Goal: Task Accomplishment & Management: Manage account settings

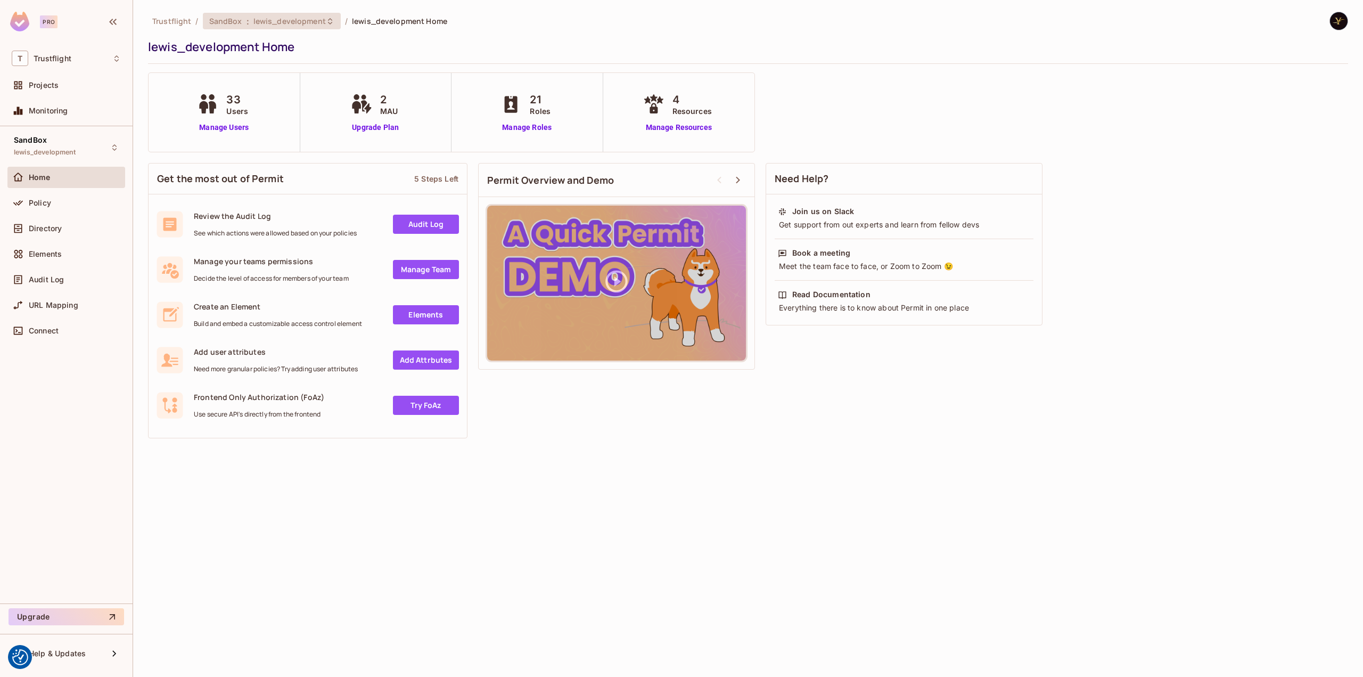
click at [266, 27] on div "SandBox : lewis_development" at bounding box center [272, 21] width 138 height 17
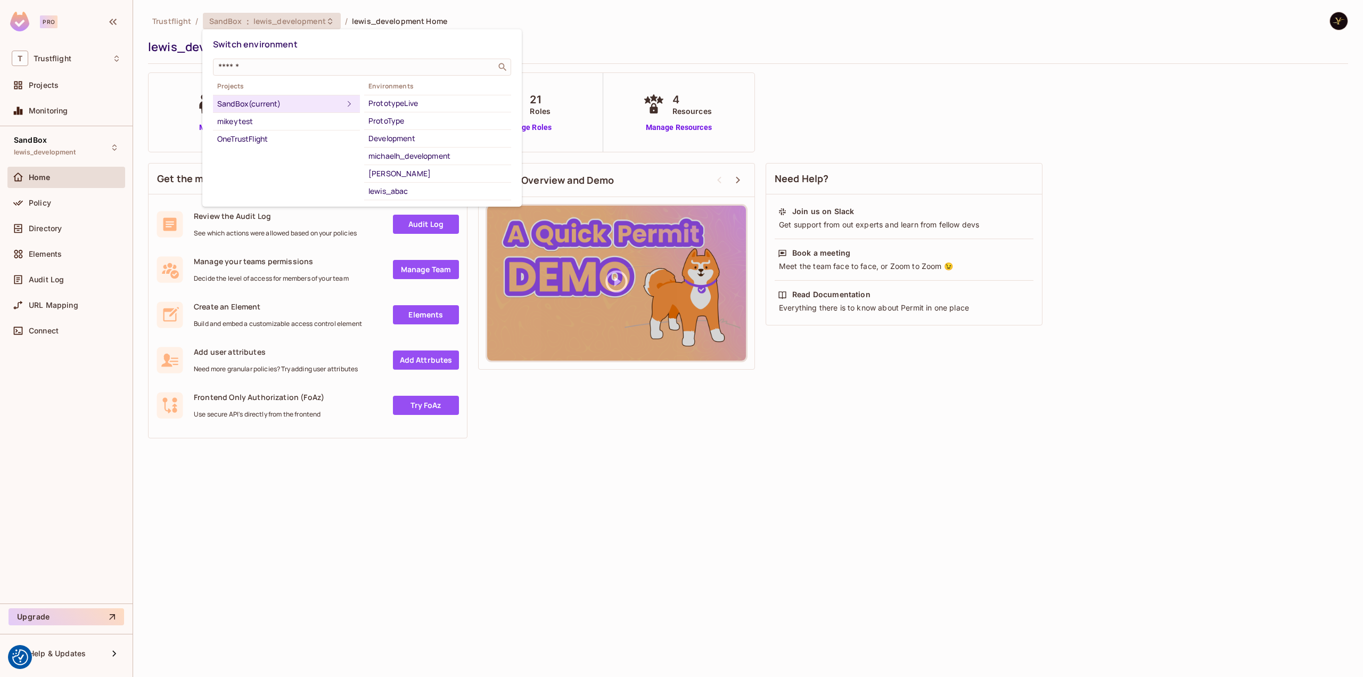
scroll to position [67, 0]
click at [403, 192] on div "yilmaz_1tf_dev" at bounding box center [437, 194] width 138 height 13
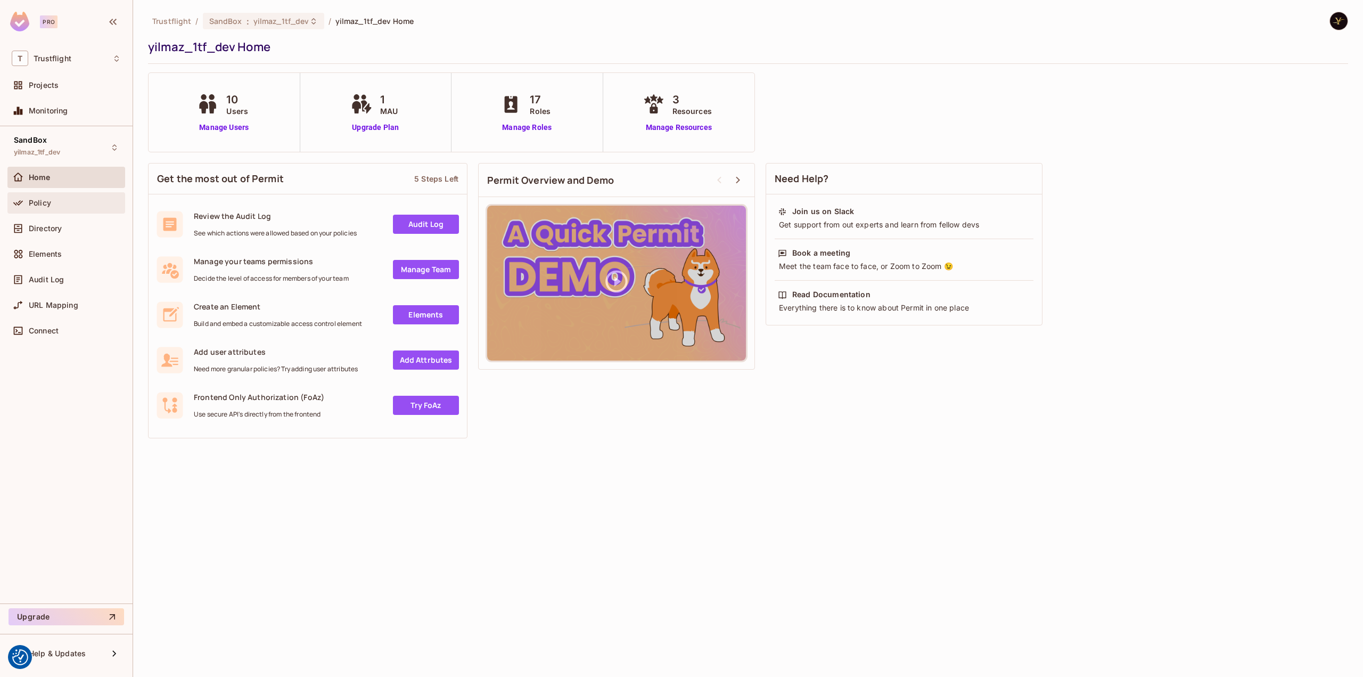
click at [35, 199] on span "Policy" at bounding box center [40, 203] width 22 height 9
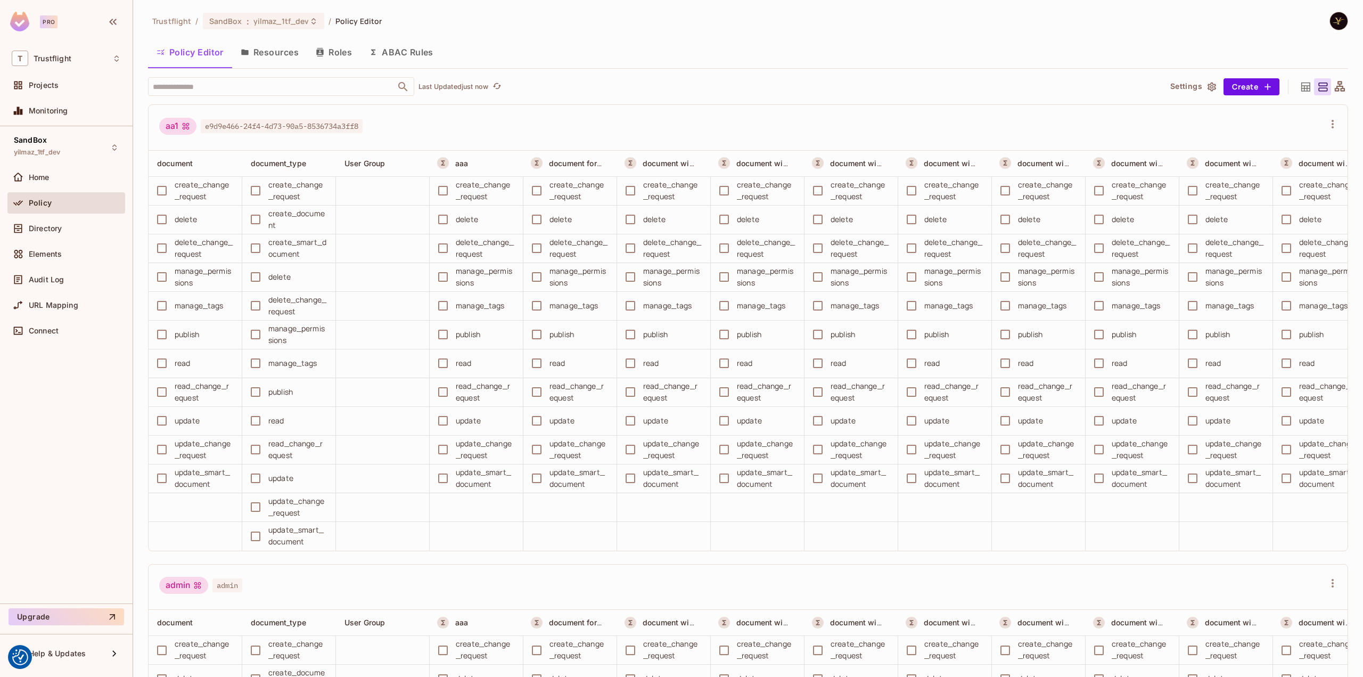
click at [416, 56] on button "ABAC Rules" at bounding box center [400, 52] width 81 height 27
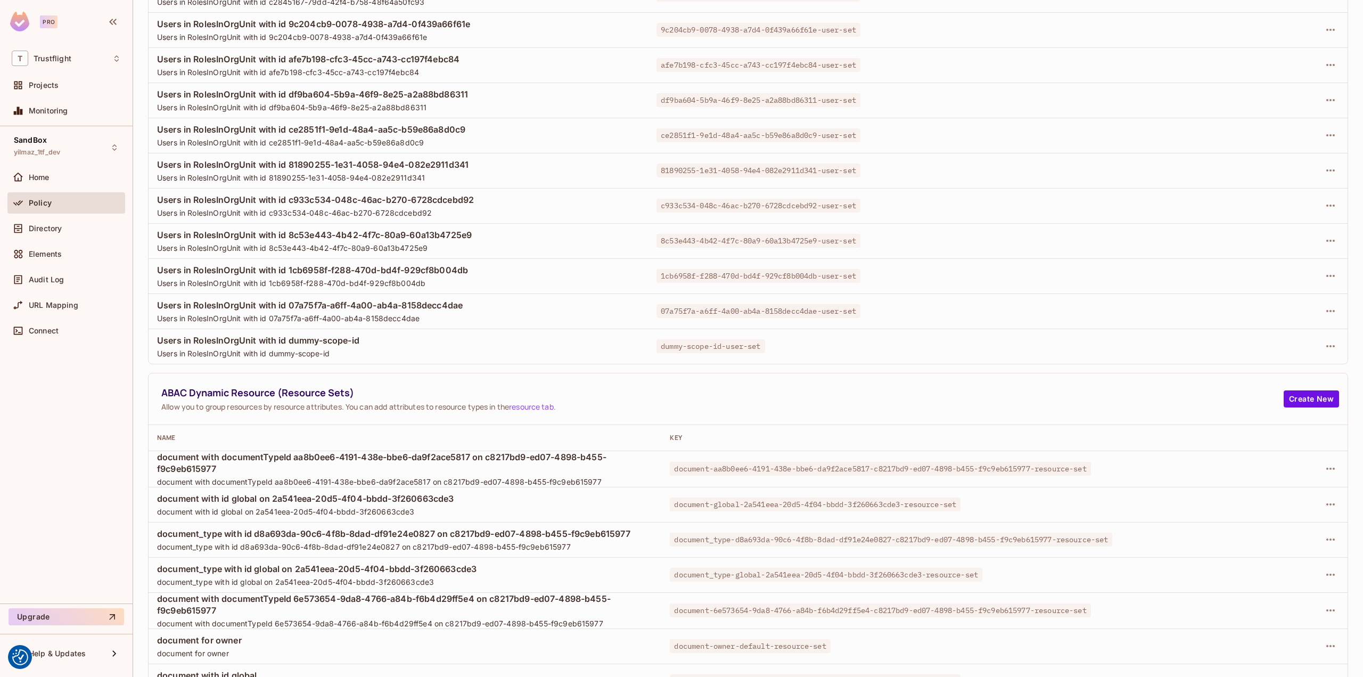
scroll to position [426, 0]
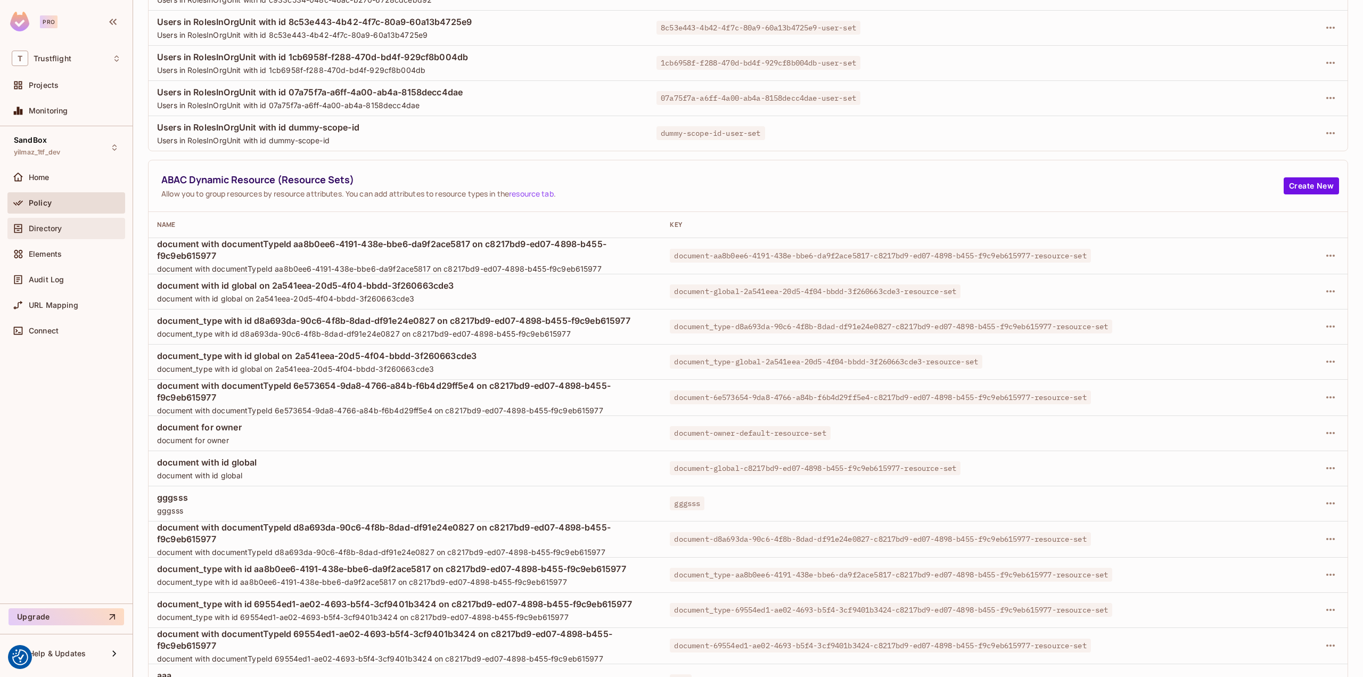
click at [45, 226] on span "Directory" at bounding box center [45, 228] width 33 height 9
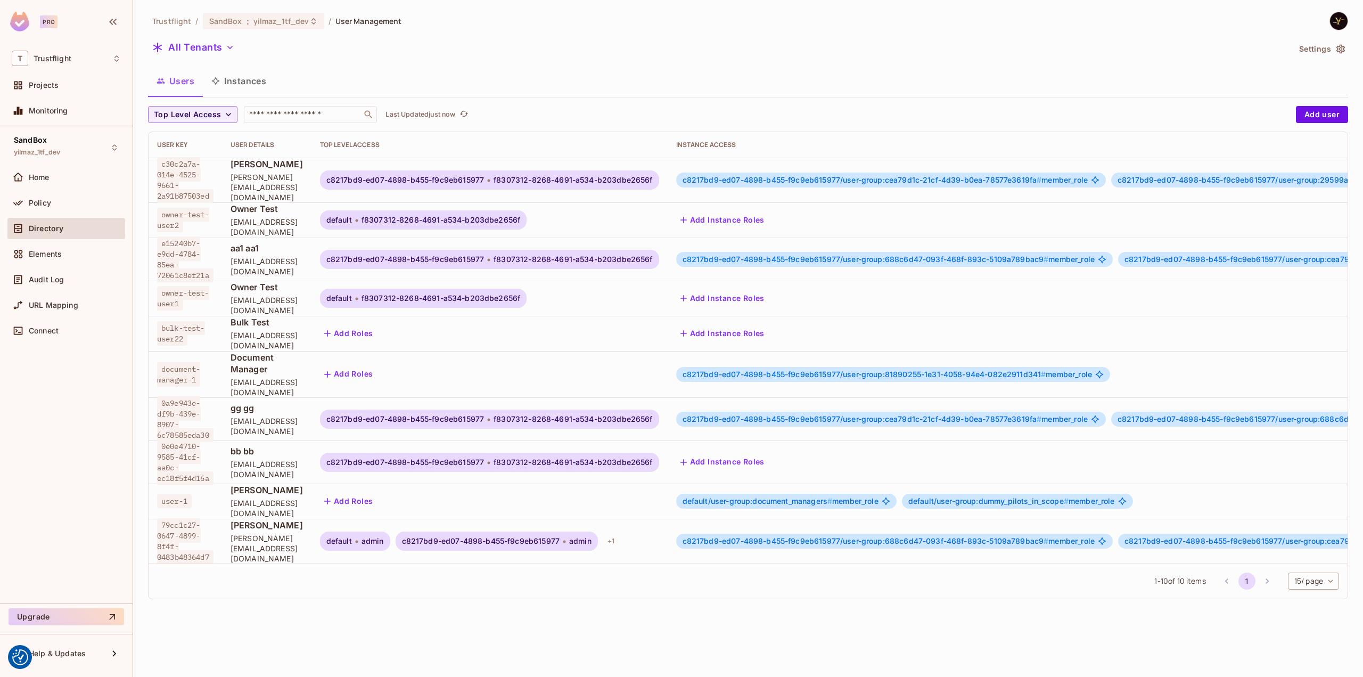
click at [251, 87] on button "Instances" at bounding box center [239, 81] width 72 height 27
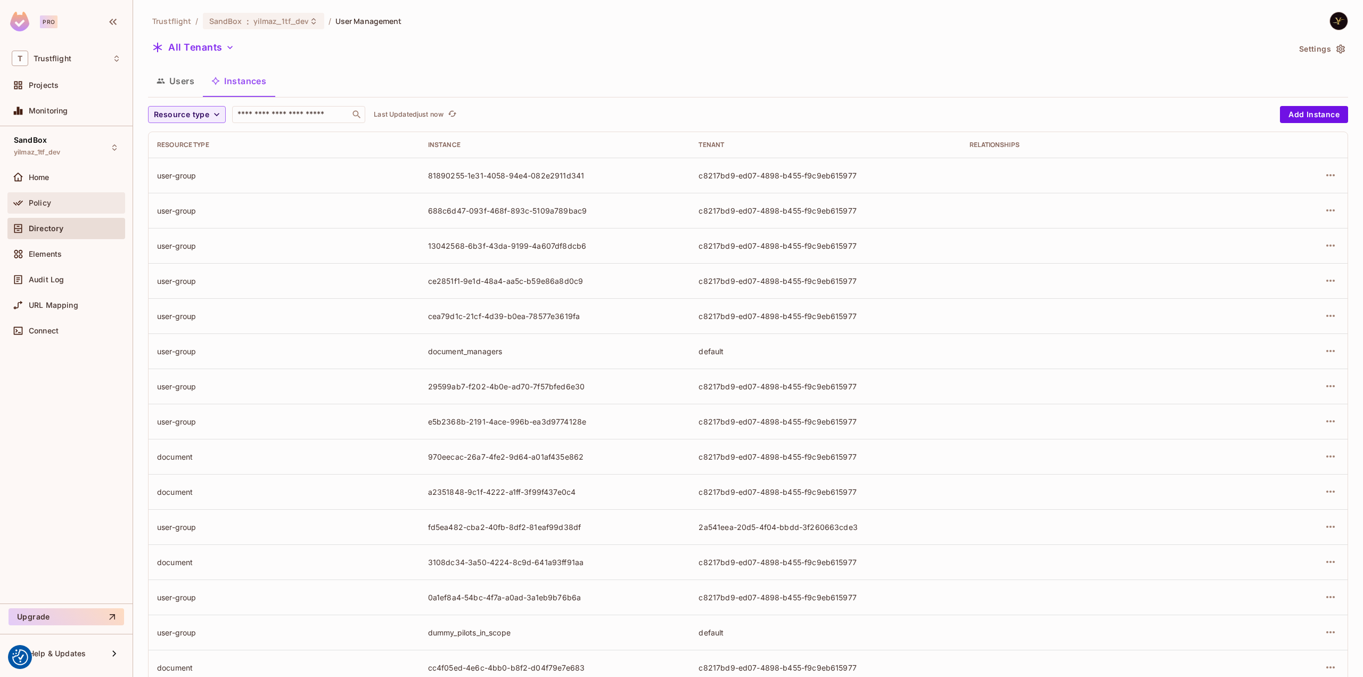
click at [47, 199] on span "Policy" at bounding box center [40, 203] width 22 height 9
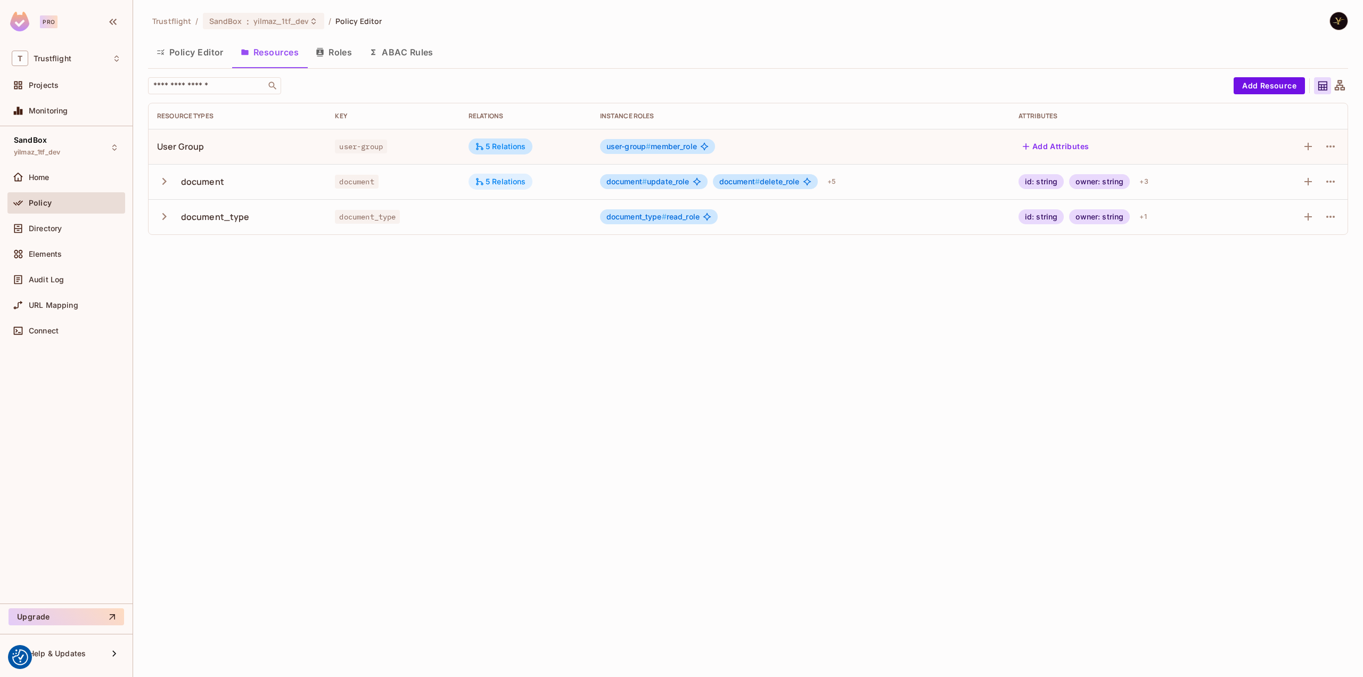
click at [508, 181] on div "5 Relations" at bounding box center [500, 182] width 51 height 10
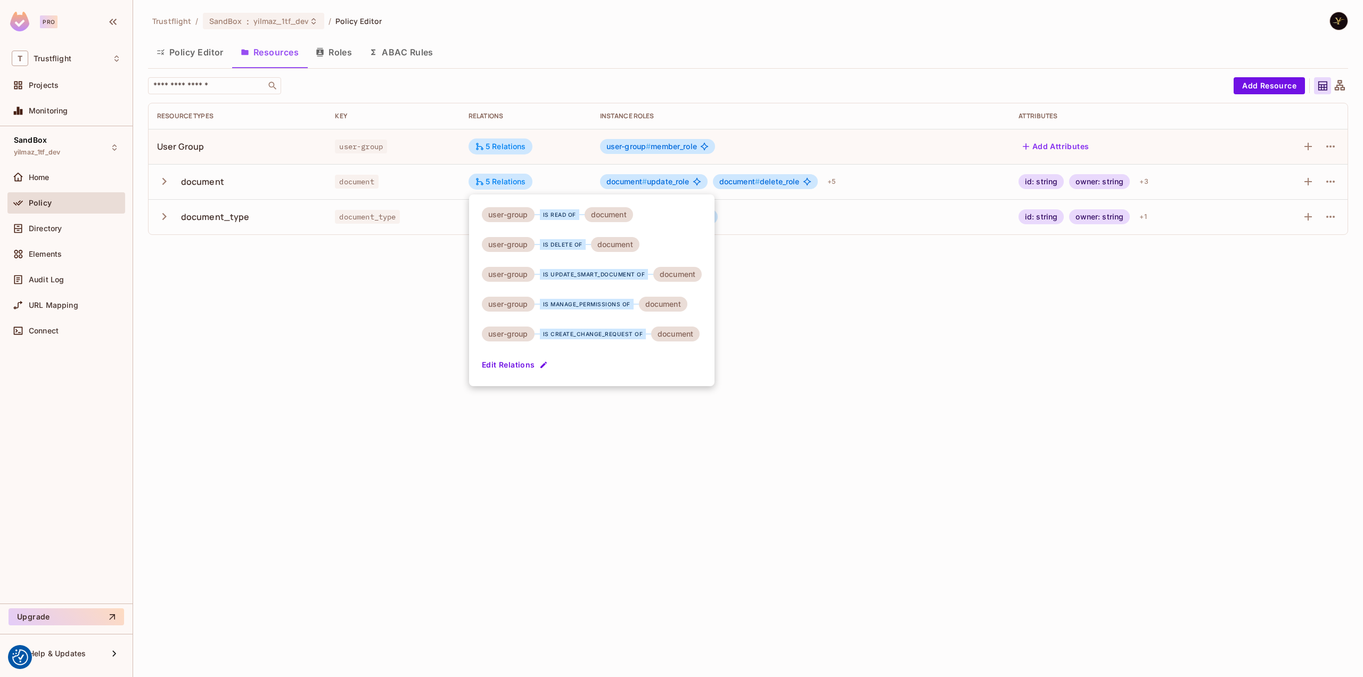
click at [196, 53] on div at bounding box center [681, 338] width 1363 height 677
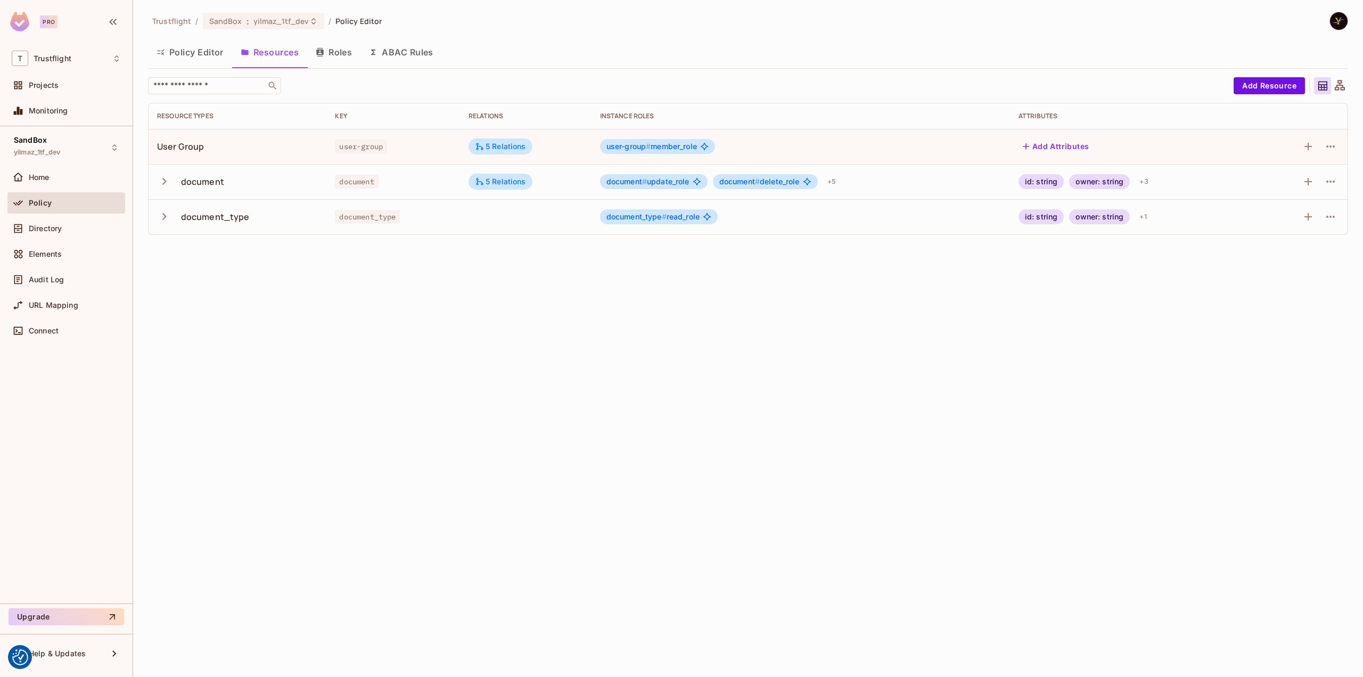
click at [188, 53] on button "Policy Editor" at bounding box center [190, 52] width 84 height 27
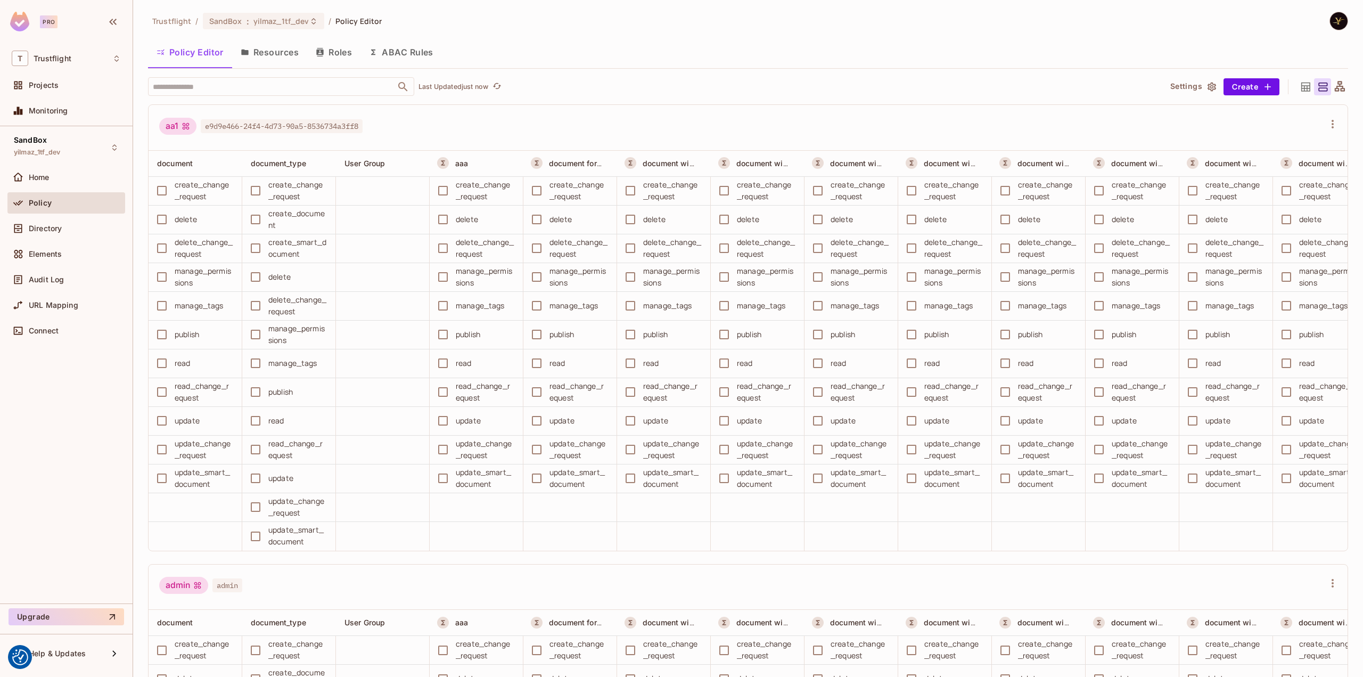
click at [337, 49] on button "Roles" at bounding box center [333, 52] width 53 height 27
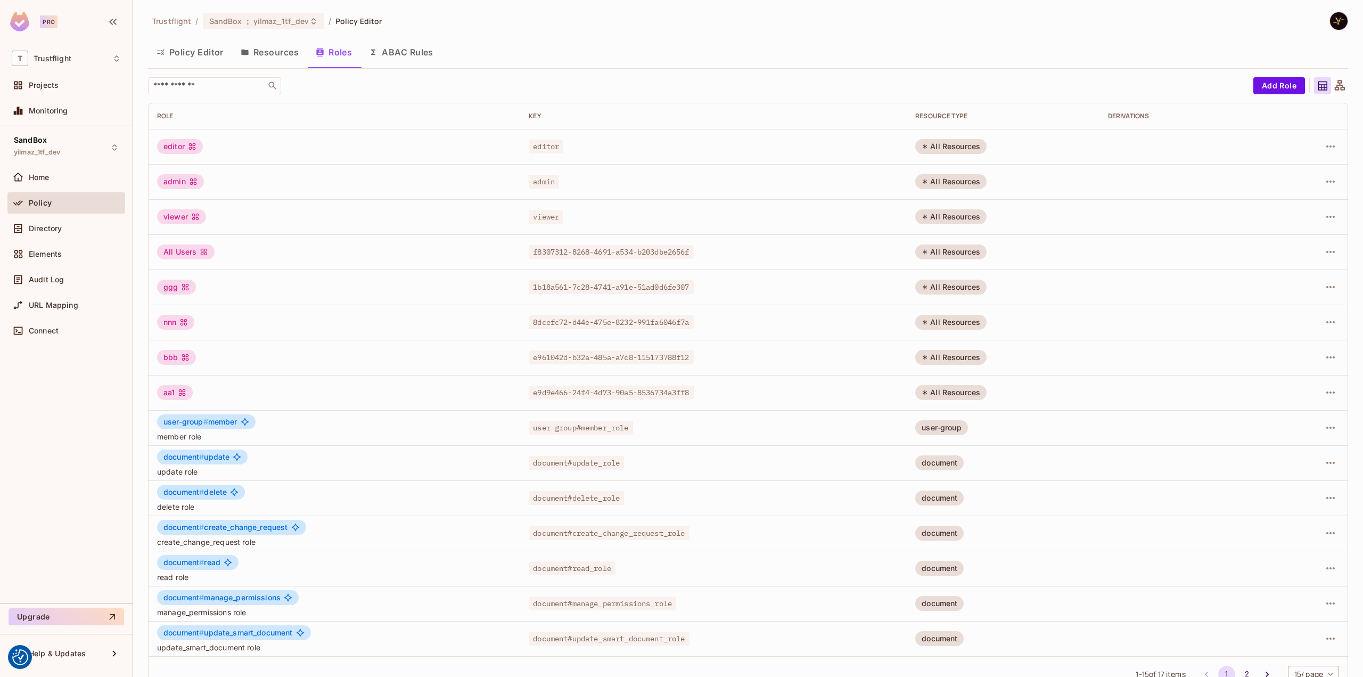
click at [258, 47] on button "Resources" at bounding box center [269, 52] width 75 height 27
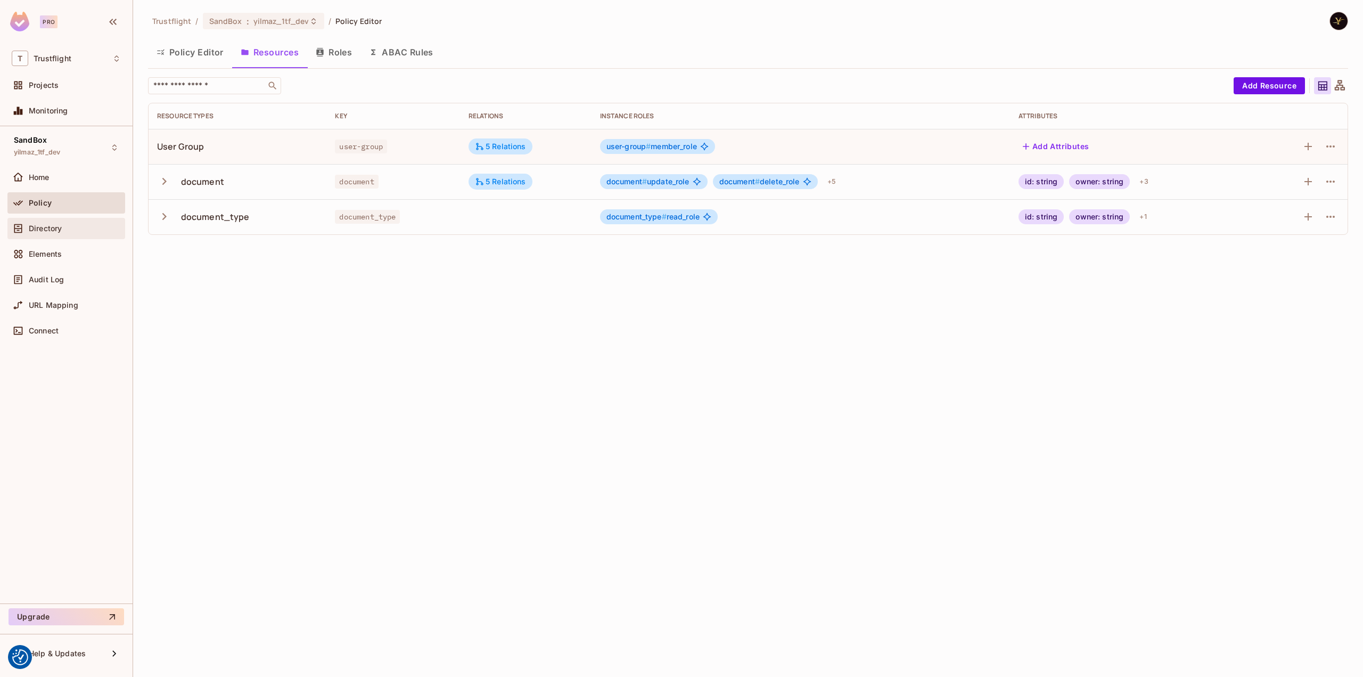
click at [53, 220] on div "Directory" at bounding box center [66, 228] width 118 height 21
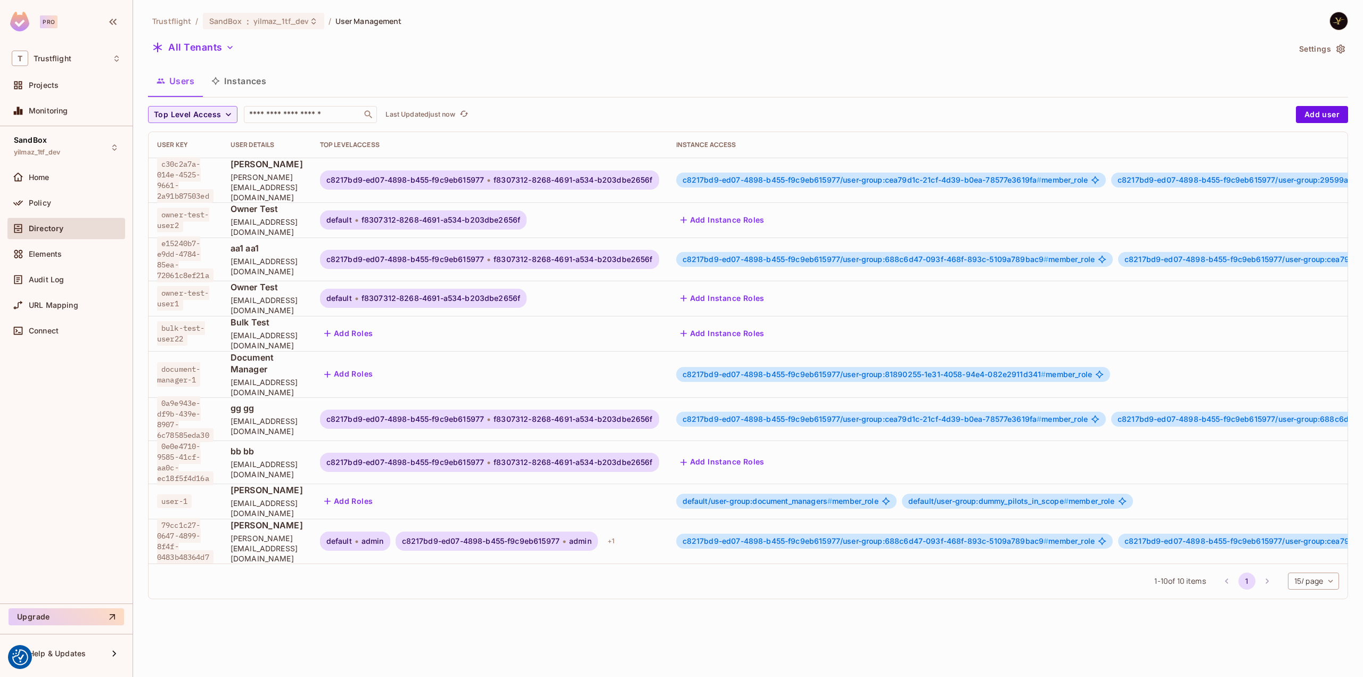
click at [234, 70] on button "Instances" at bounding box center [239, 81] width 72 height 27
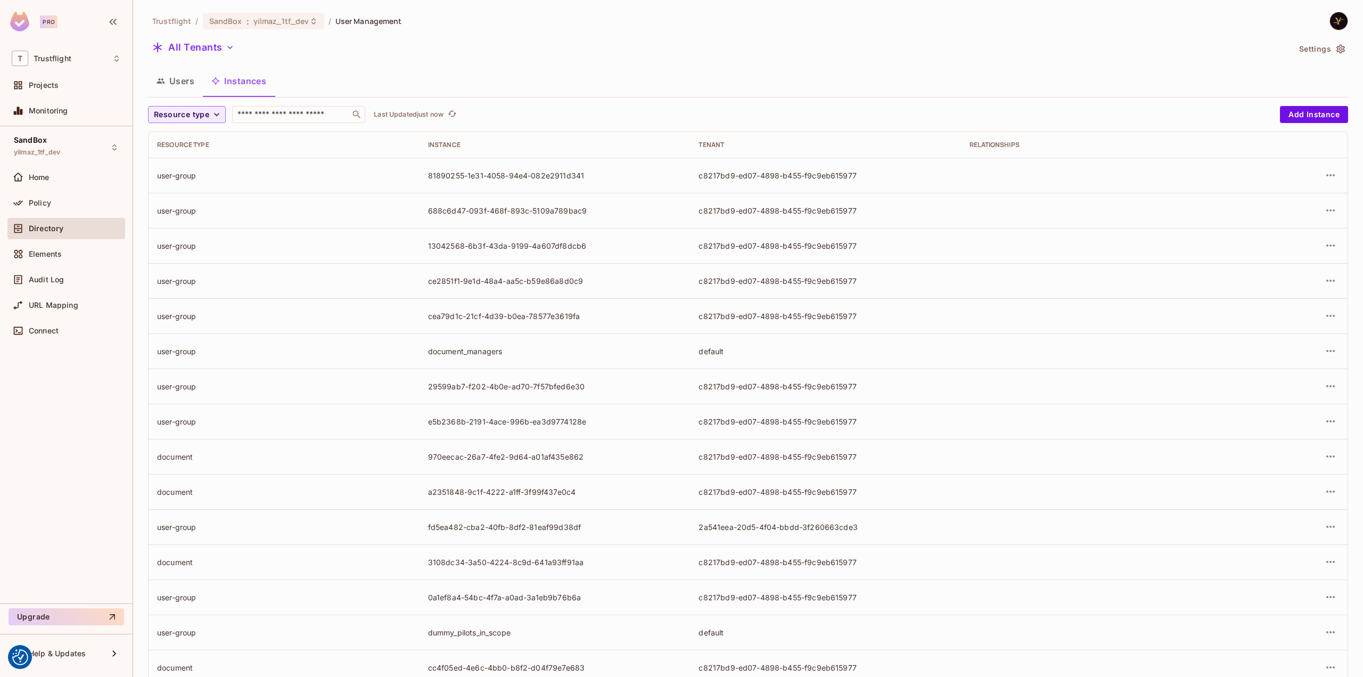
scroll to position [66, 0]
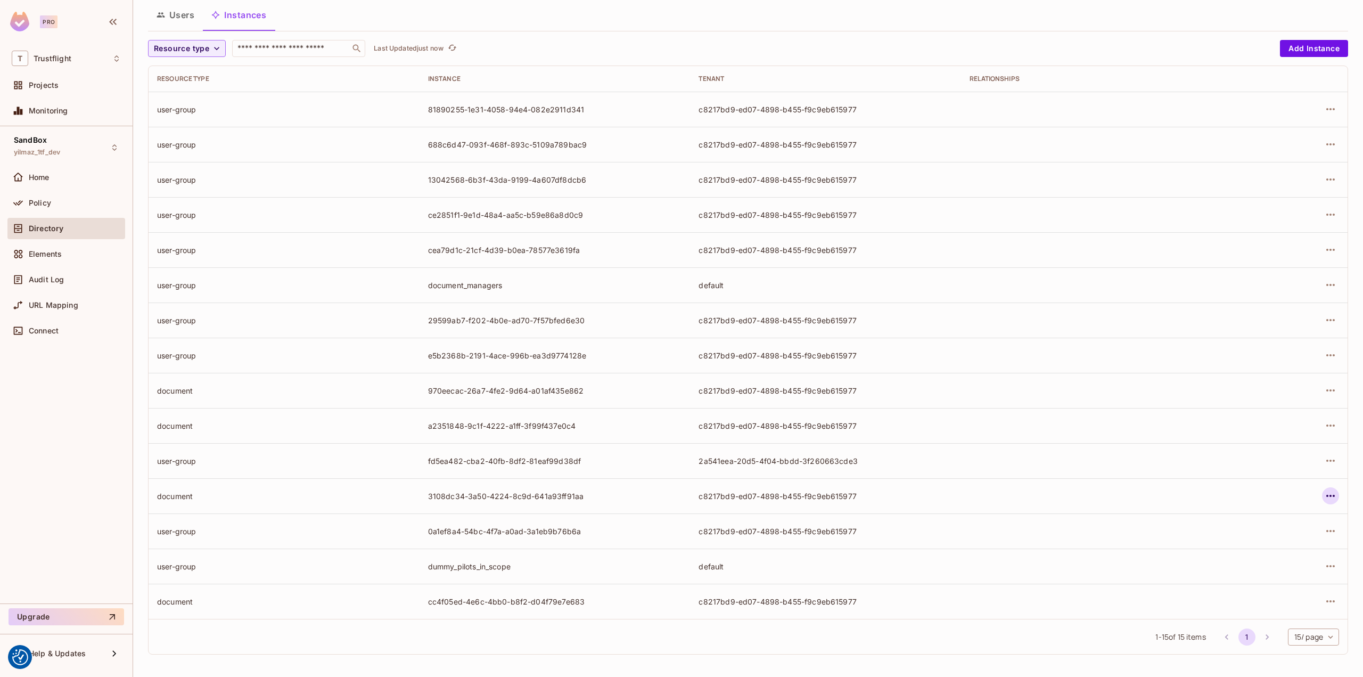
click at [1322, 488] on button "button" at bounding box center [1330, 495] width 17 height 17
click at [1243, 543] on div "Edit Attributes" at bounding box center [1244, 543] width 53 height 11
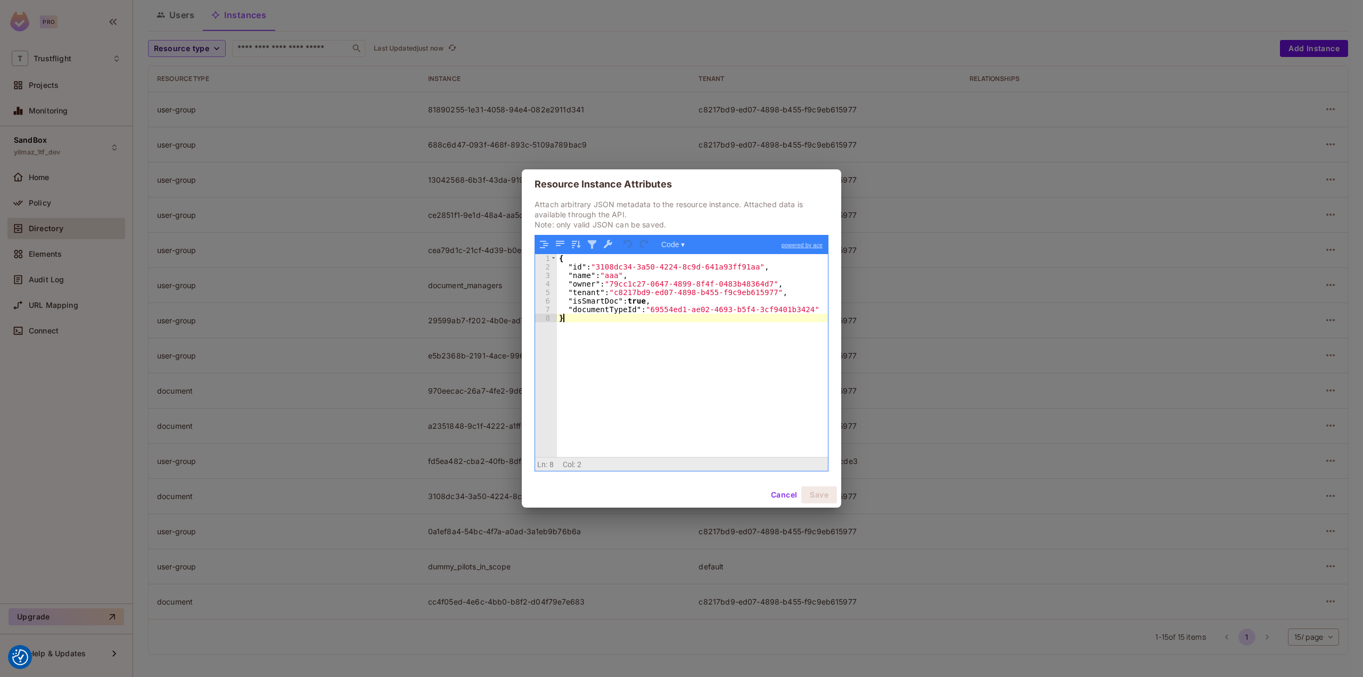
click at [599, 314] on div "{ "id" : "3108dc34-3a50-4224-8c9d-641a93ff91aa" , "name" : "aaa" , "owner" : "7…" at bounding box center [692, 364] width 271 height 220
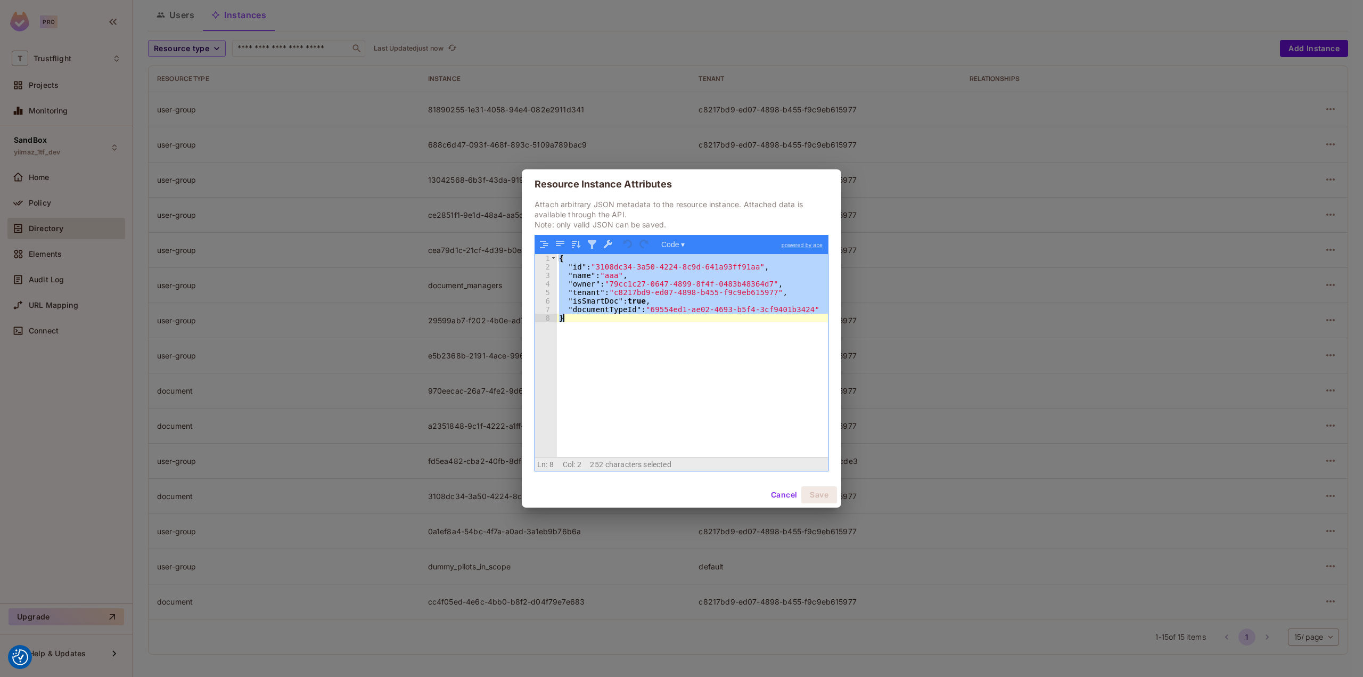
click at [615, 307] on div "{ "id" : "3108dc34-3a50-4224-8c9d-641a93ff91aa" , "name" : "aaa" , "owner" : "7…" at bounding box center [692, 355] width 271 height 203
click at [615, 307] on div "{ "id" : "3108dc34-3a50-4224-8c9d-641a93ff91aa" , "name" : "aaa" , "owner" : "7…" at bounding box center [692, 364] width 271 height 220
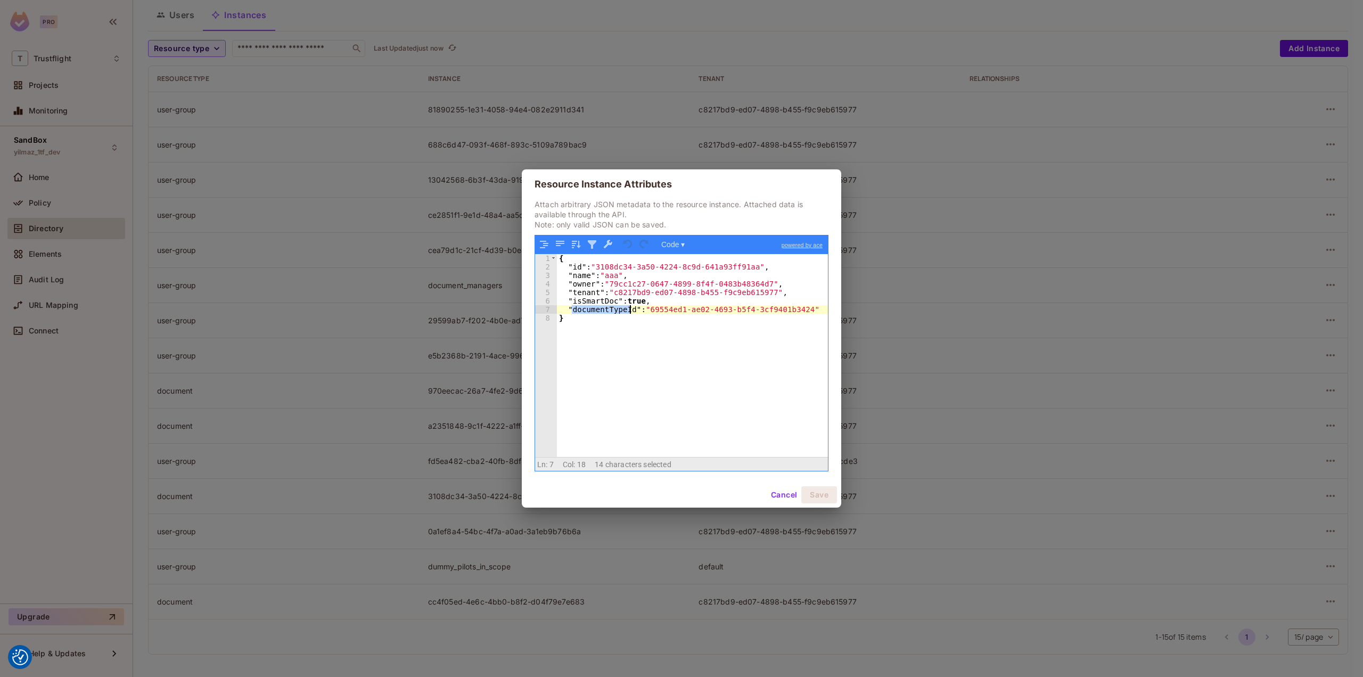
click at [687, 308] on div "{ "id" : "3108dc34-3a50-4224-8c9d-641a93ff91aa" , "name" : "aaa" , "owner" : "7…" at bounding box center [692, 364] width 271 height 220
click at [688, 308] on div "{ "id" : "3108dc34-3a50-4224-8c9d-641a93ff91aa" , "name" : "aaa" , "owner" : "7…" at bounding box center [692, 355] width 271 height 203
click at [772, 496] on button "Cancel" at bounding box center [783, 494] width 35 height 17
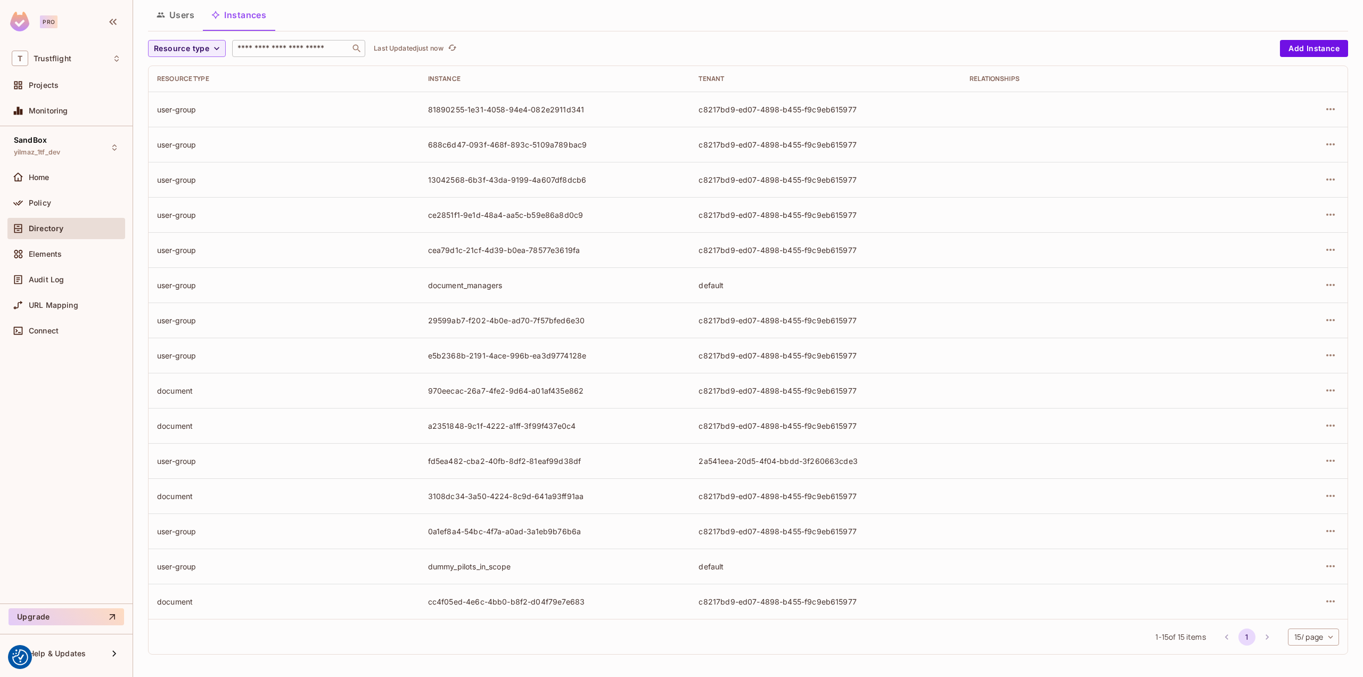
scroll to position [0, 0]
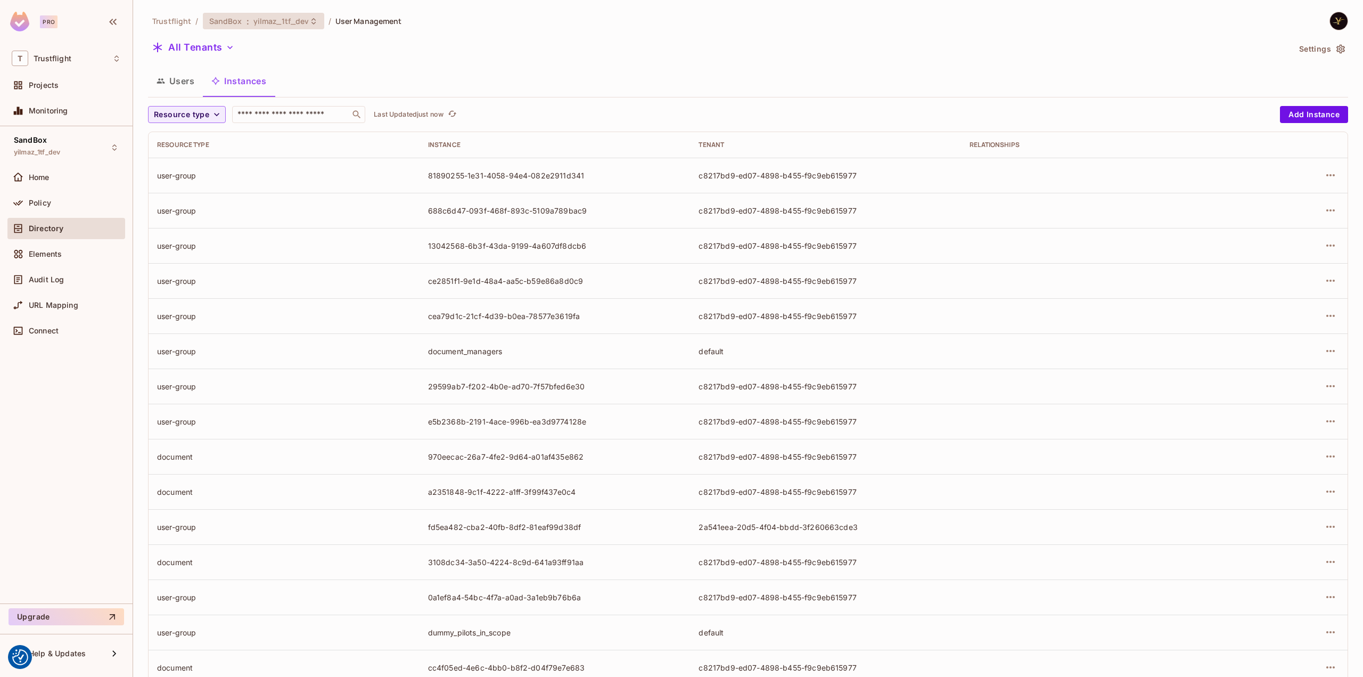
click at [307, 26] on div "SandBox : yilmaz_1tf_dev" at bounding box center [263, 21] width 121 height 17
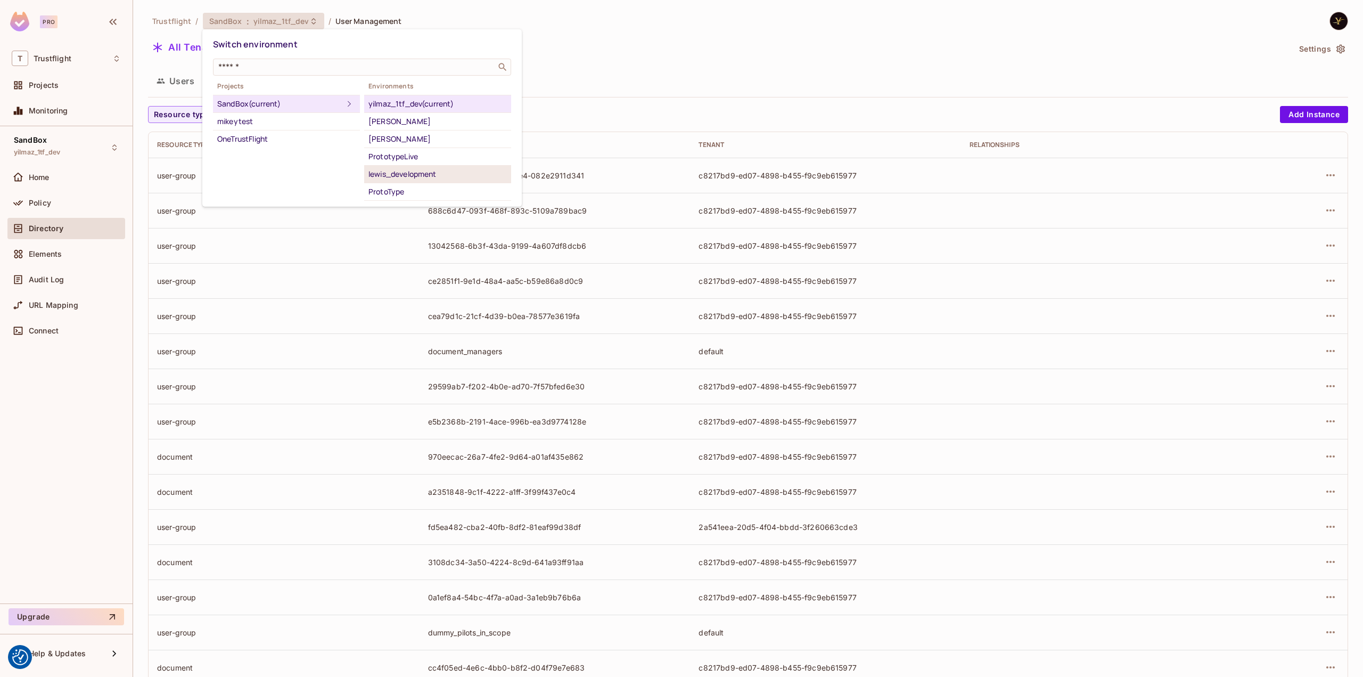
click at [403, 170] on div "lewis_development" at bounding box center [437, 174] width 138 height 13
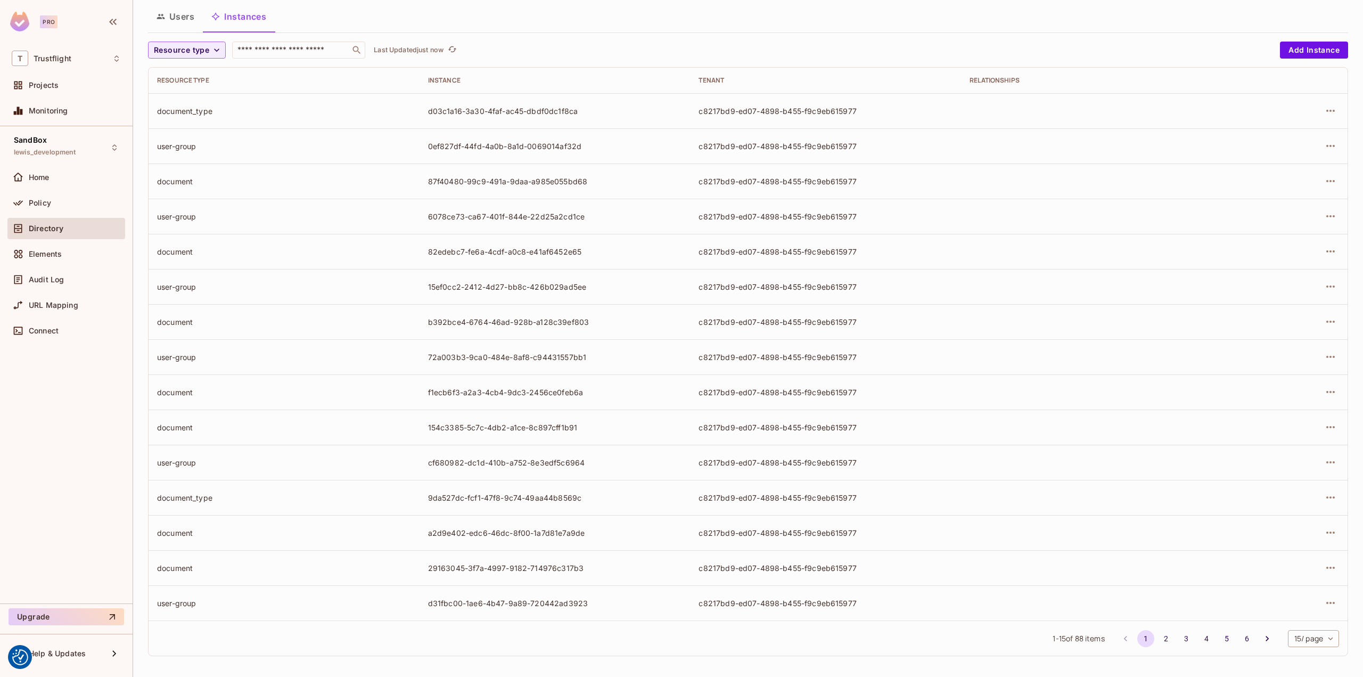
scroll to position [66, 0]
click at [1157, 635] on button "2" at bounding box center [1165, 636] width 17 height 17
click at [1177, 633] on button "3" at bounding box center [1185, 636] width 17 height 17
click at [1198, 631] on button "4" at bounding box center [1206, 636] width 17 height 17
click at [1218, 633] on button "5" at bounding box center [1226, 636] width 17 height 17
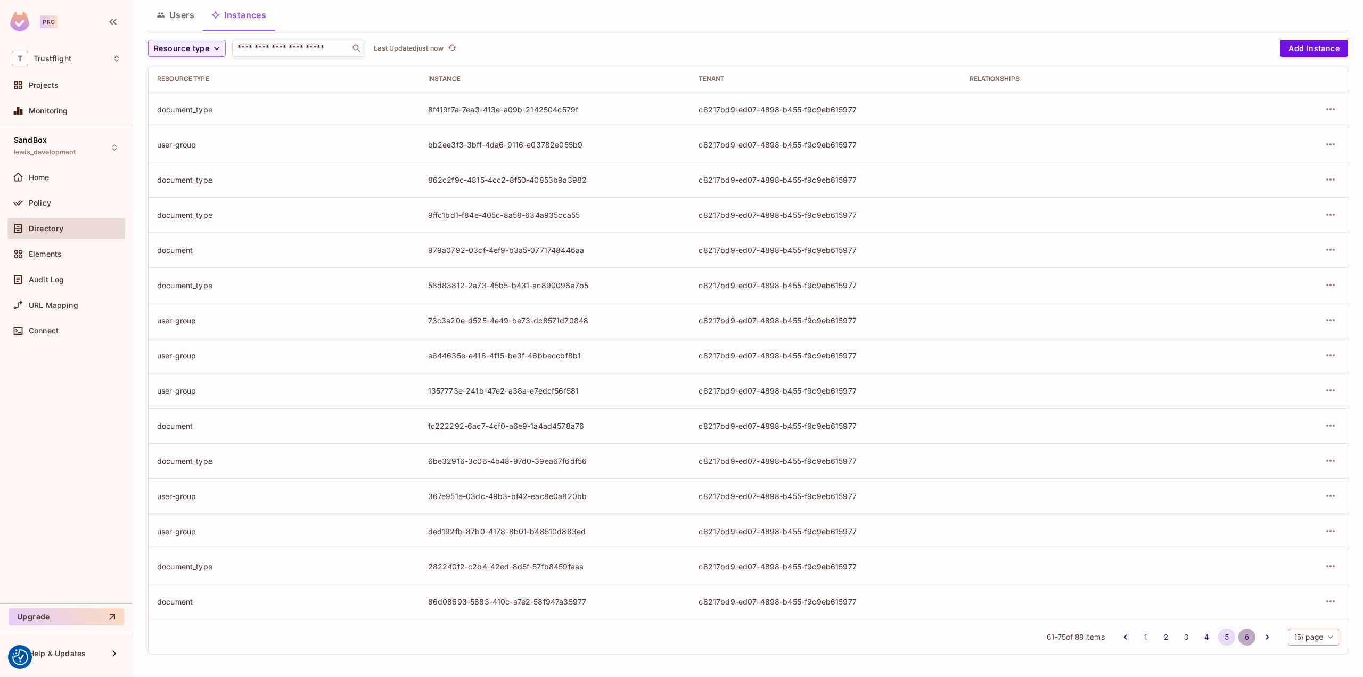
click at [1239, 636] on button "6" at bounding box center [1246, 636] width 17 height 17
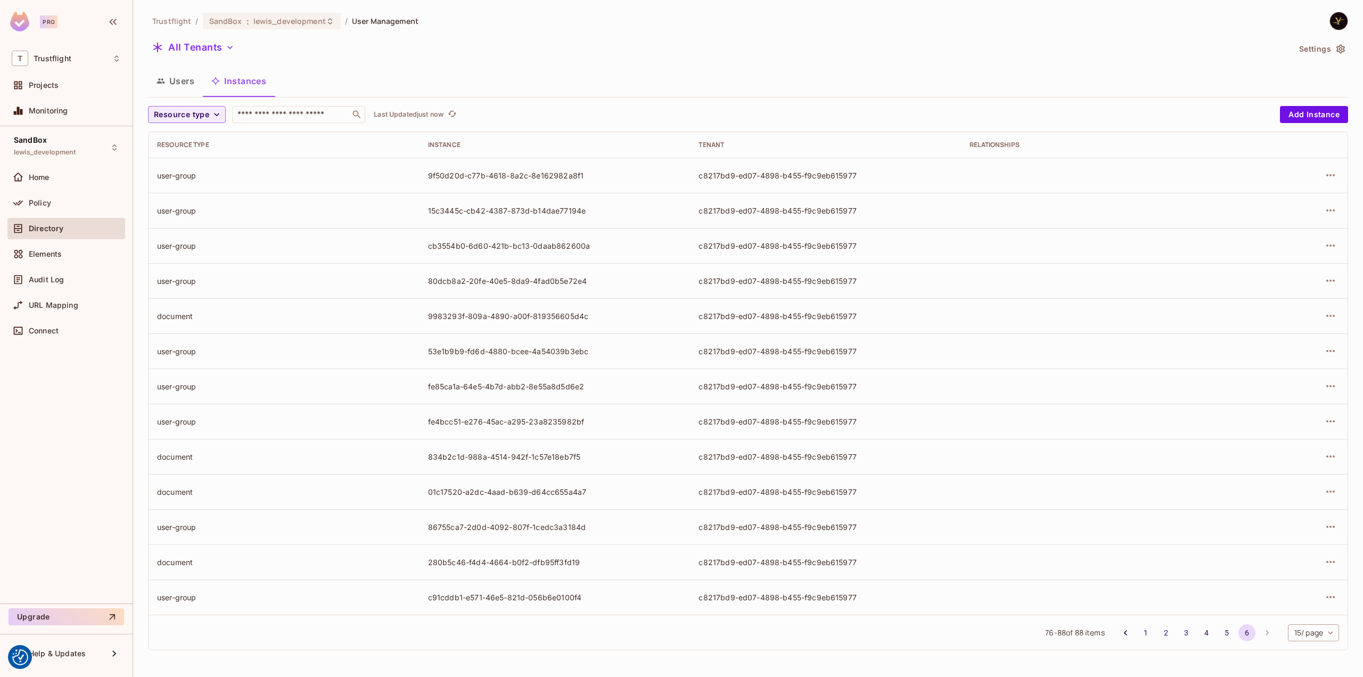
click at [283, 29] on div "Trustflight / SandBox : lewis_development / User Management" at bounding box center [283, 21] width 270 height 19
click at [289, 22] on span "lewis_development" at bounding box center [289, 21] width 72 height 10
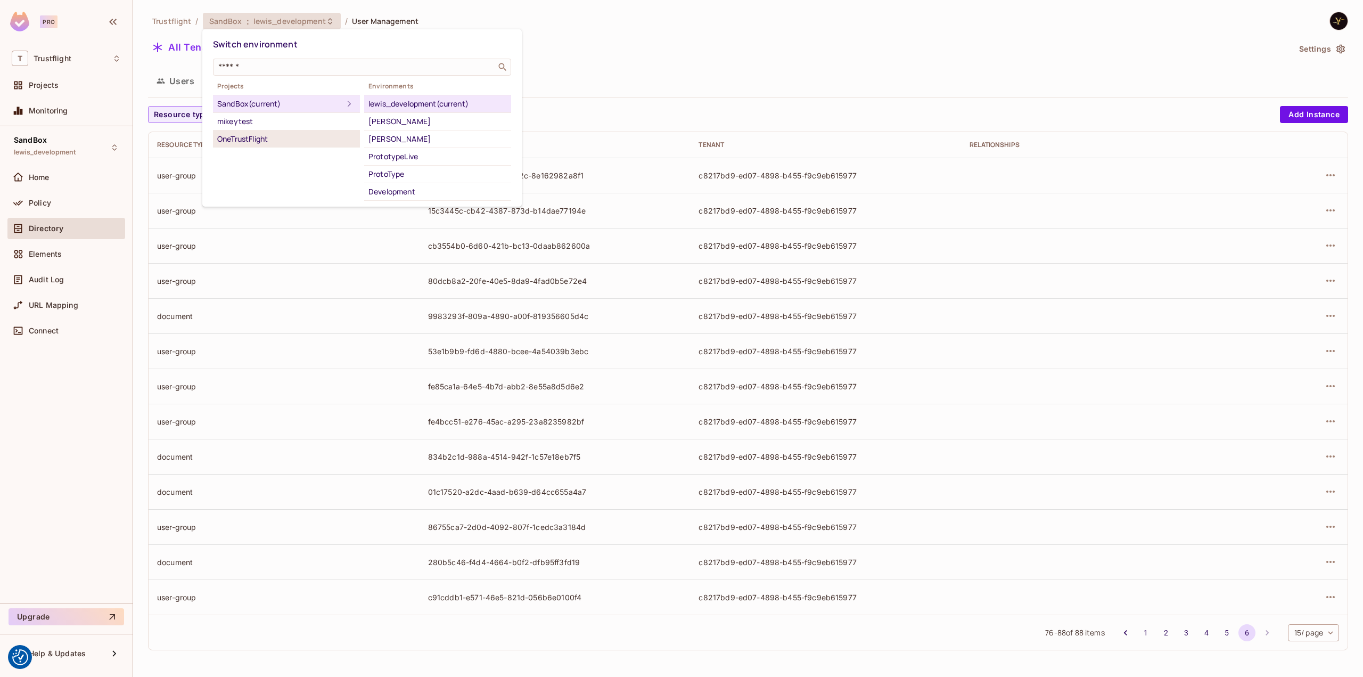
click at [297, 134] on div "OneTrustFlight" at bounding box center [286, 139] width 138 height 13
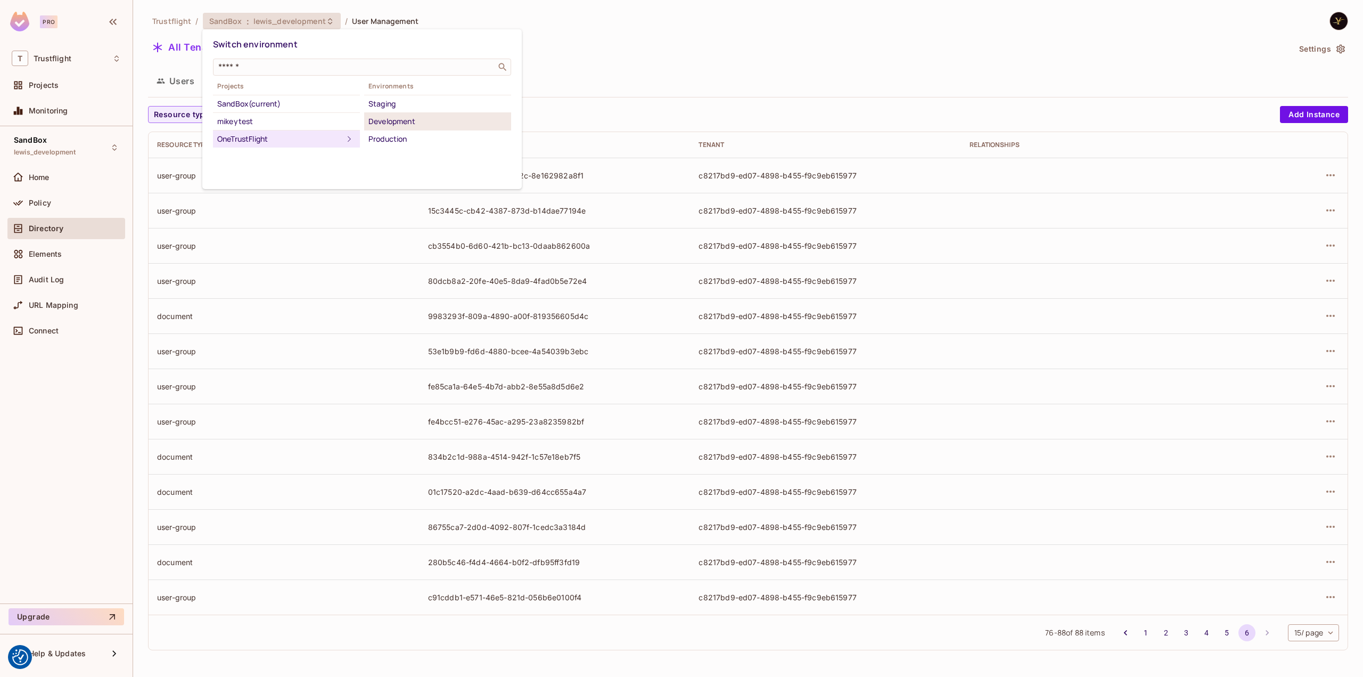
click at [434, 125] on div "Development" at bounding box center [437, 121] width 138 height 13
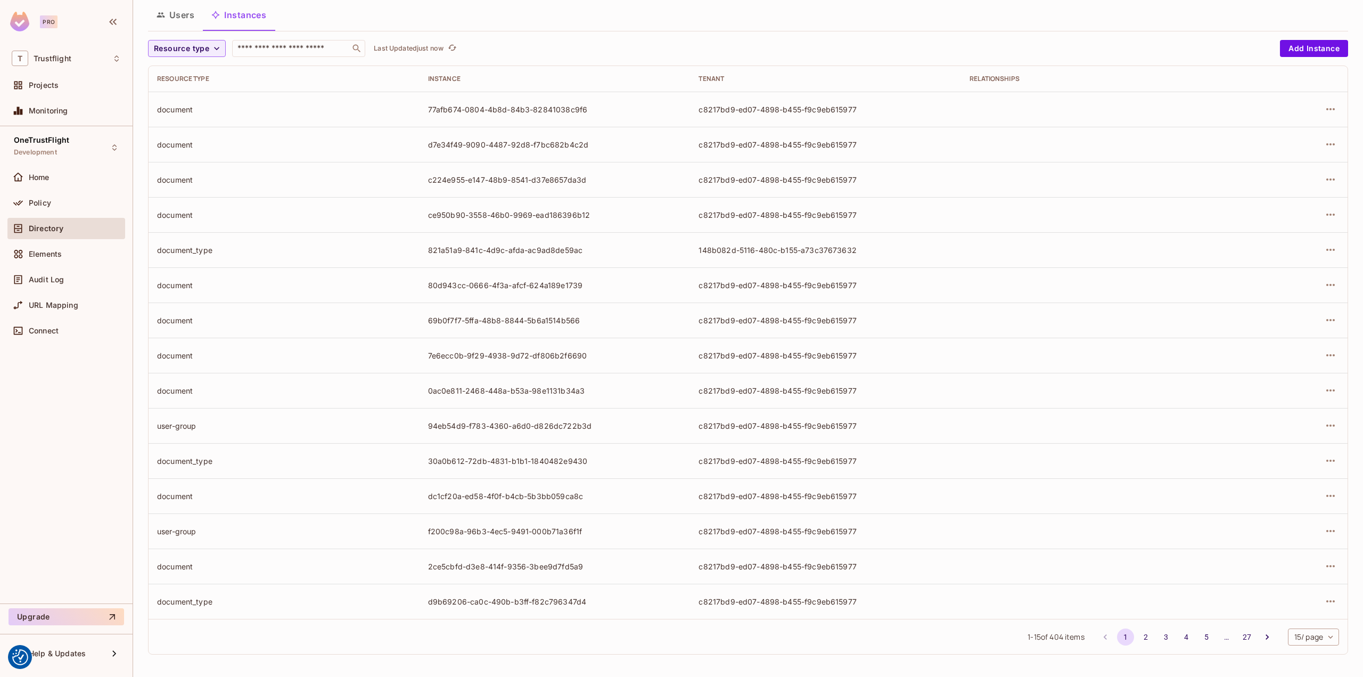
scroll to position [66, 0]
click at [1137, 639] on button "2" at bounding box center [1145, 636] width 17 height 17
click at [1157, 637] on button "3" at bounding box center [1165, 636] width 17 height 17
click at [1177, 633] on button "4" at bounding box center [1185, 636] width 17 height 17
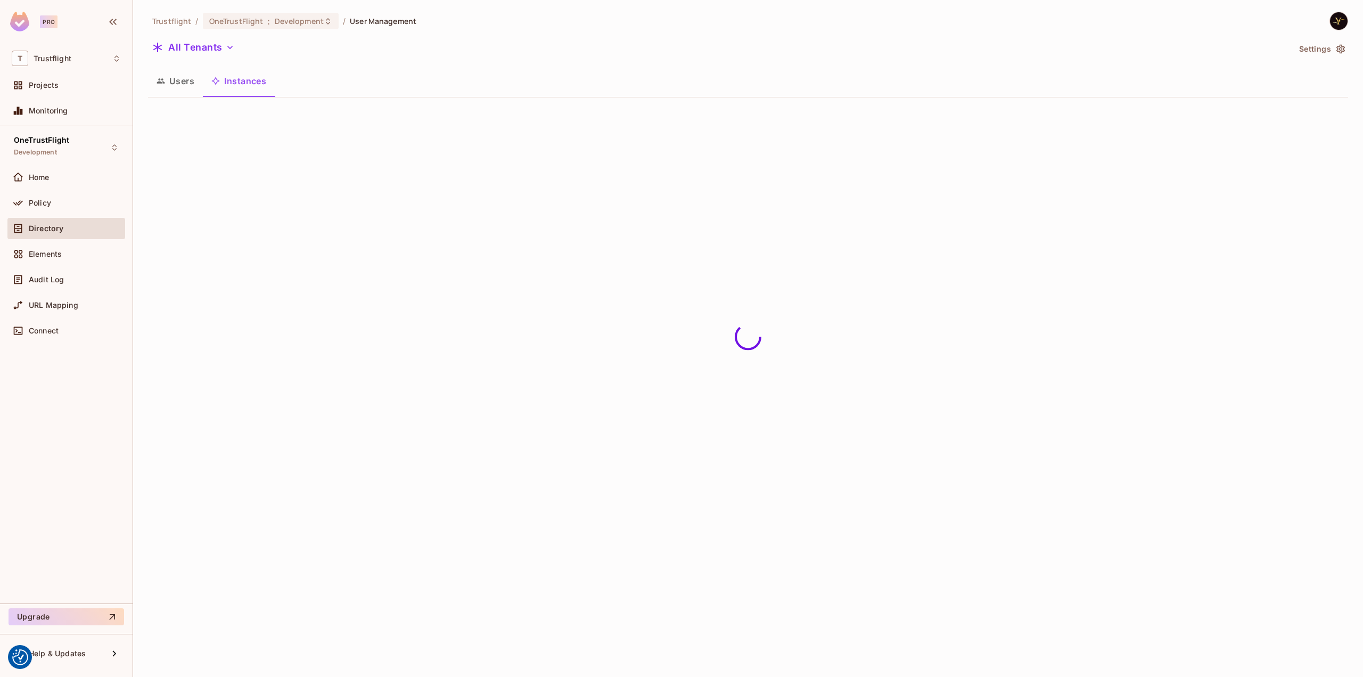
scroll to position [0, 0]
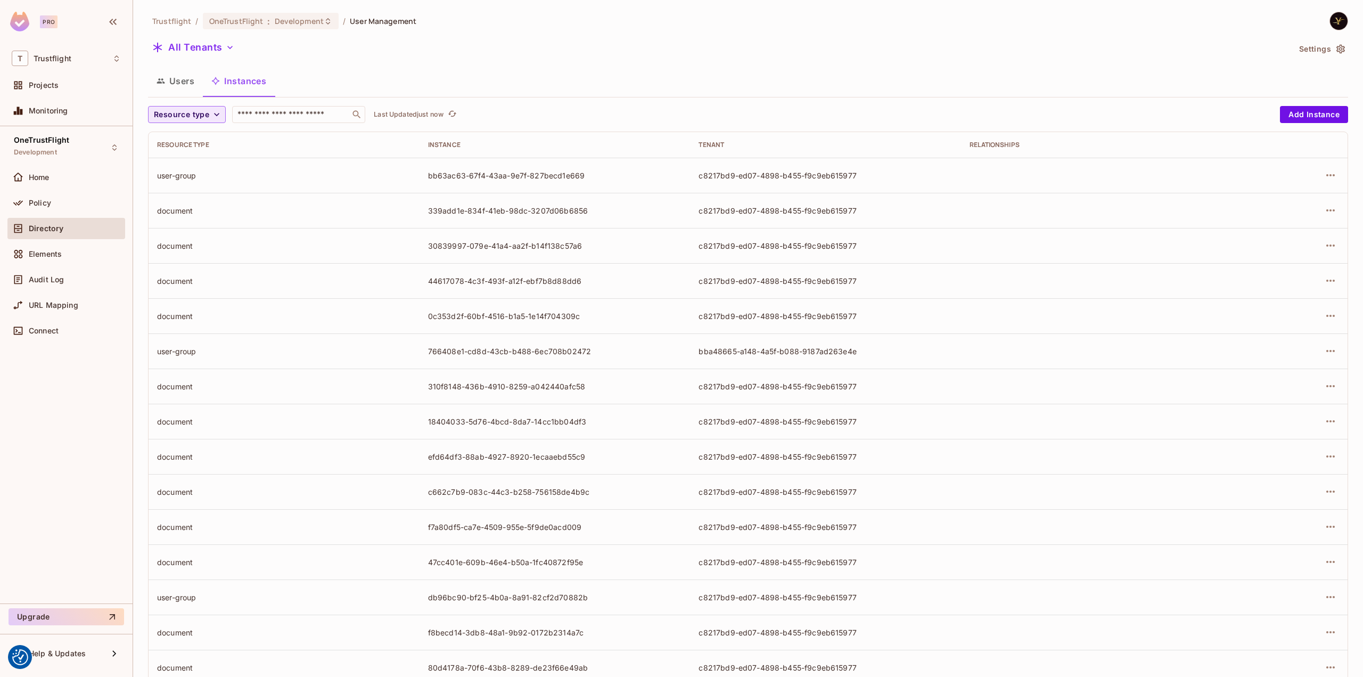
click at [177, 109] on span "Resource type" at bounding box center [181, 114] width 55 height 13
click at [187, 271] on span "document_type" at bounding box center [186, 276] width 61 height 10
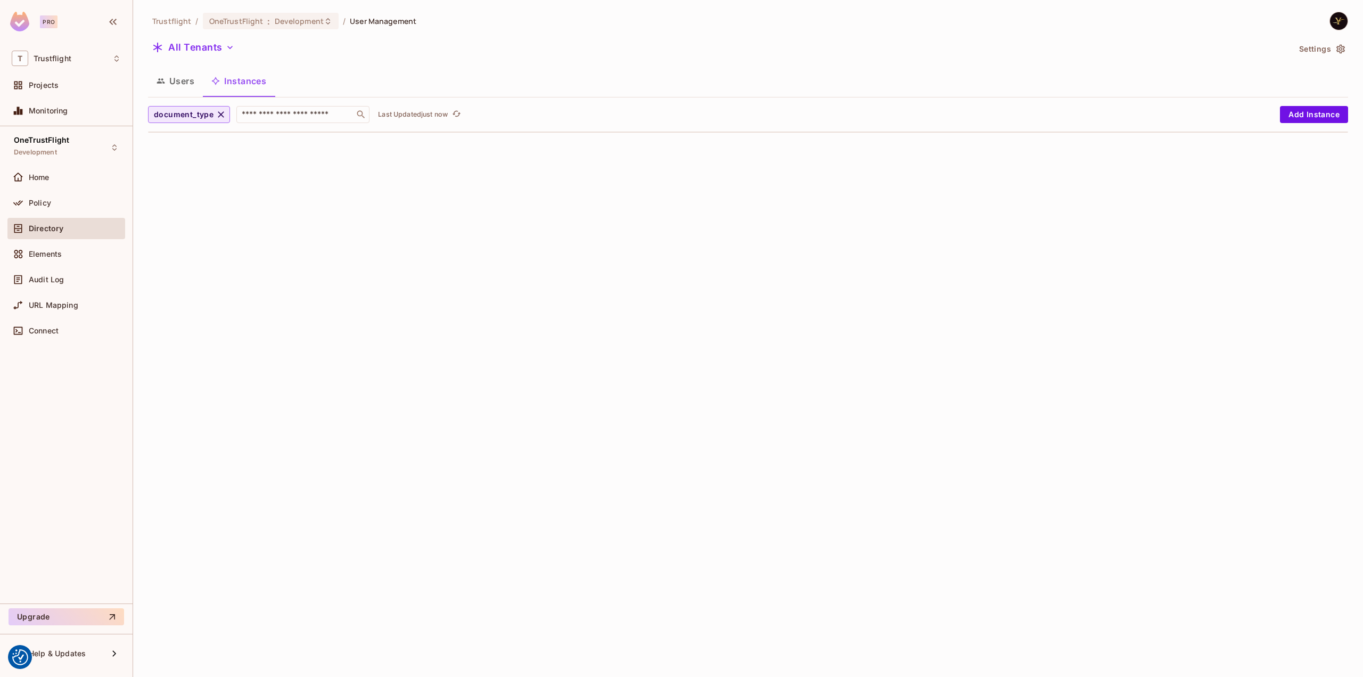
click at [192, 108] on span "document_type" at bounding box center [184, 114] width 60 height 13
click at [209, 220] on span "Document Type" at bounding box center [193, 223] width 75 height 10
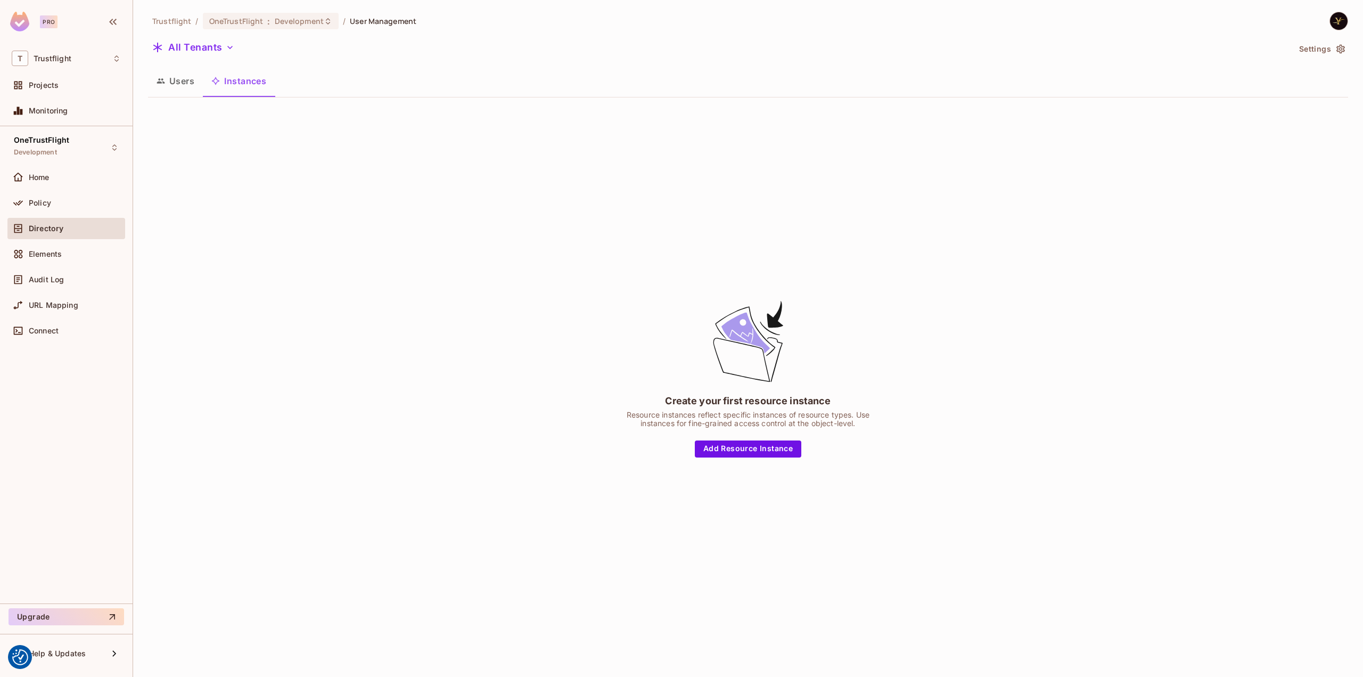
click at [188, 79] on button "Users" at bounding box center [175, 81] width 55 height 27
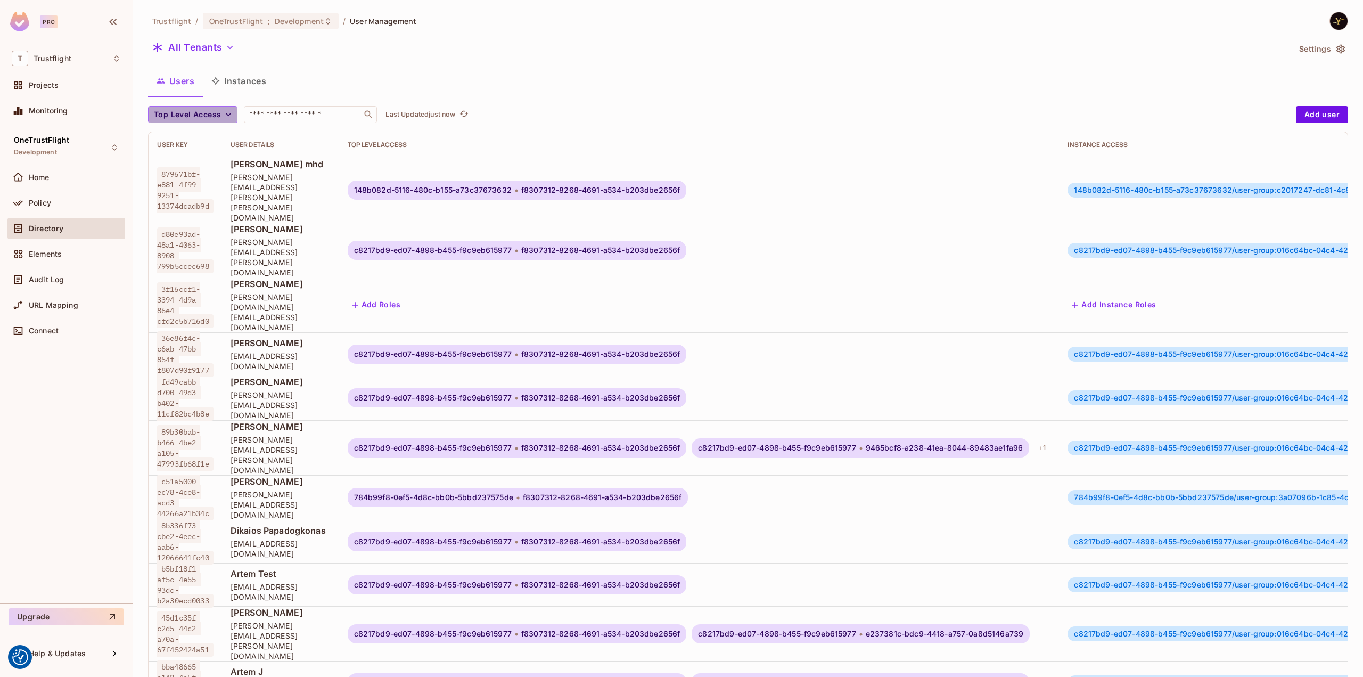
click at [198, 109] on span "Top Level Access" at bounding box center [187, 114] width 67 height 13
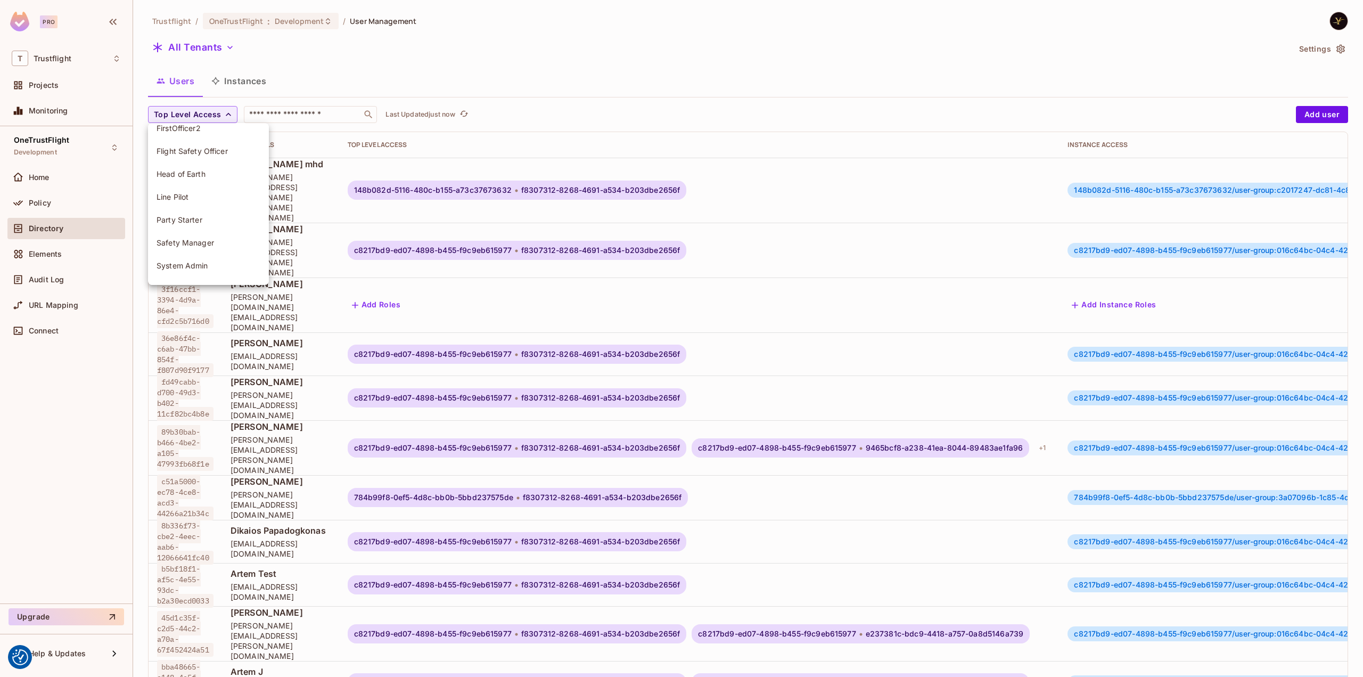
scroll to position [213, 0]
click at [333, 72] on div at bounding box center [681, 338] width 1363 height 677
click at [239, 82] on button "Instances" at bounding box center [239, 81] width 72 height 27
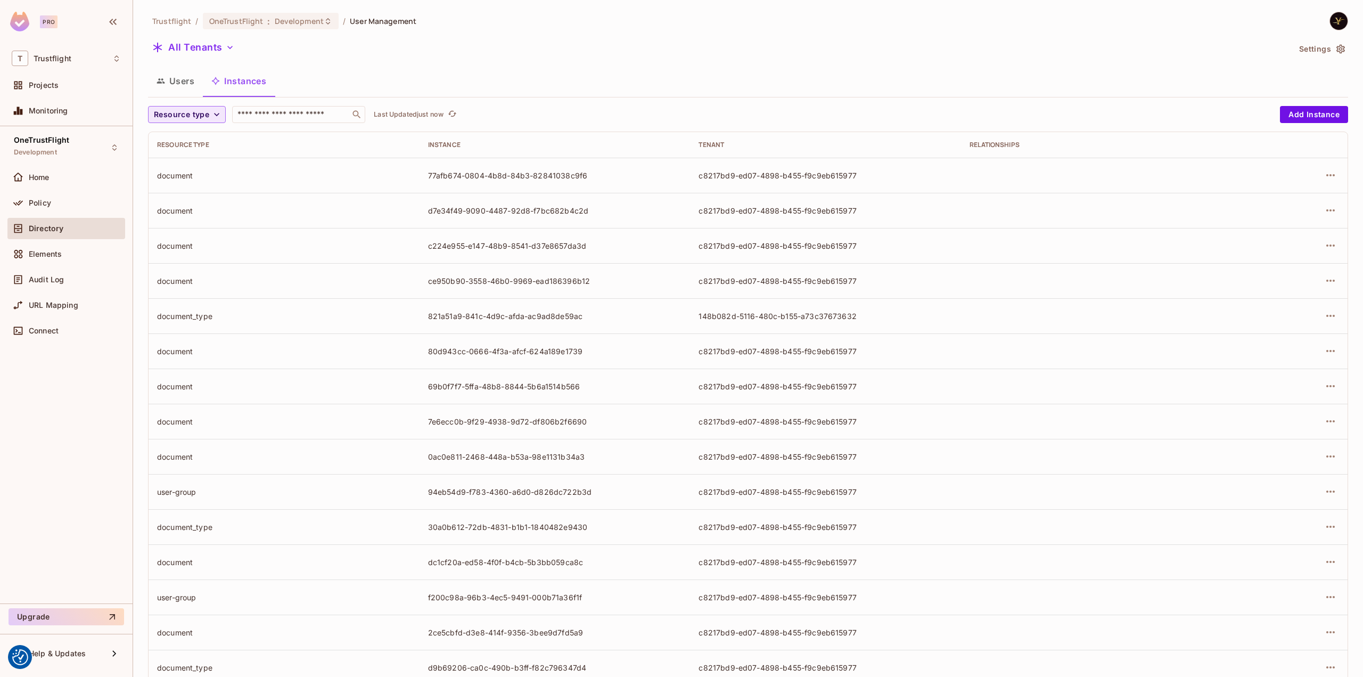
click at [192, 111] on span "Resource type" at bounding box center [181, 114] width 55 height 13
click at [194, 196] on span "TestObjectType" at bounding box center [186, 201] width 61 height 10
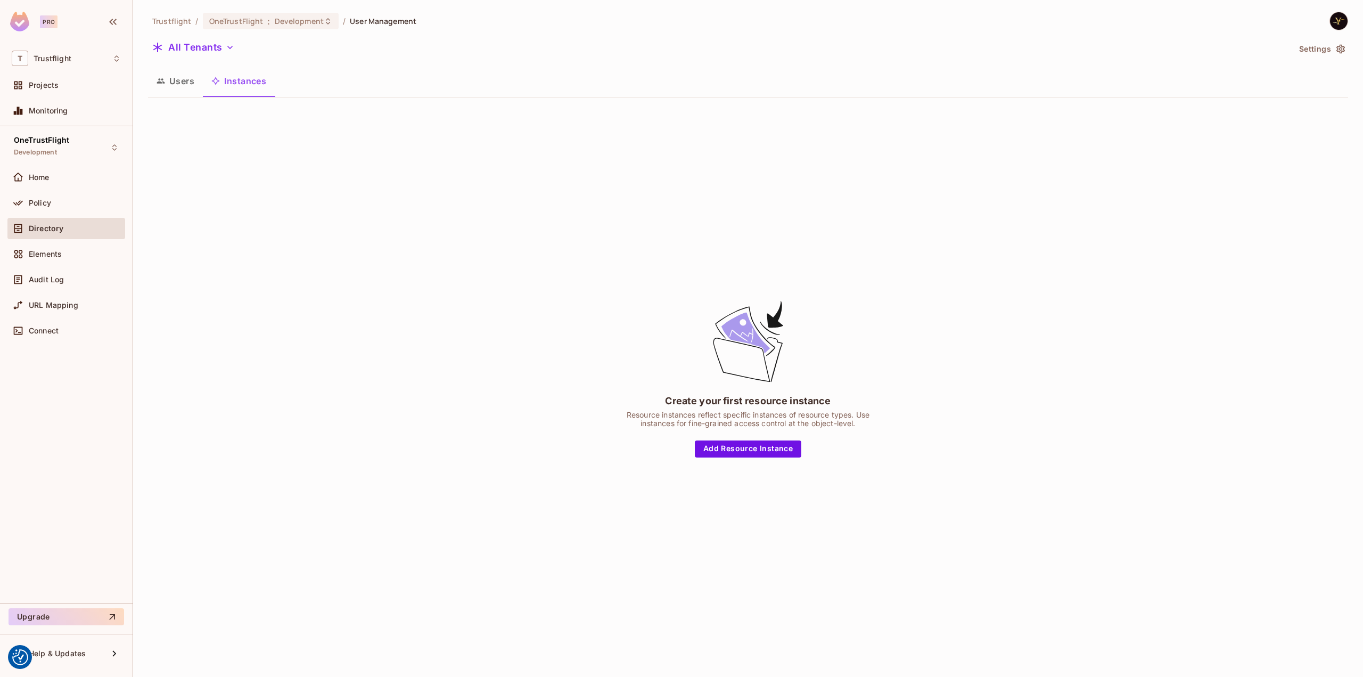
click at [322, 163] on div "Create your first resource instance Resource instances reflect specific instanc…" at bounding box center [748, 377] width 1200 height 543
click at [42, 253] on span "Elements" at bounding box center [45, 254] width 33 height 9
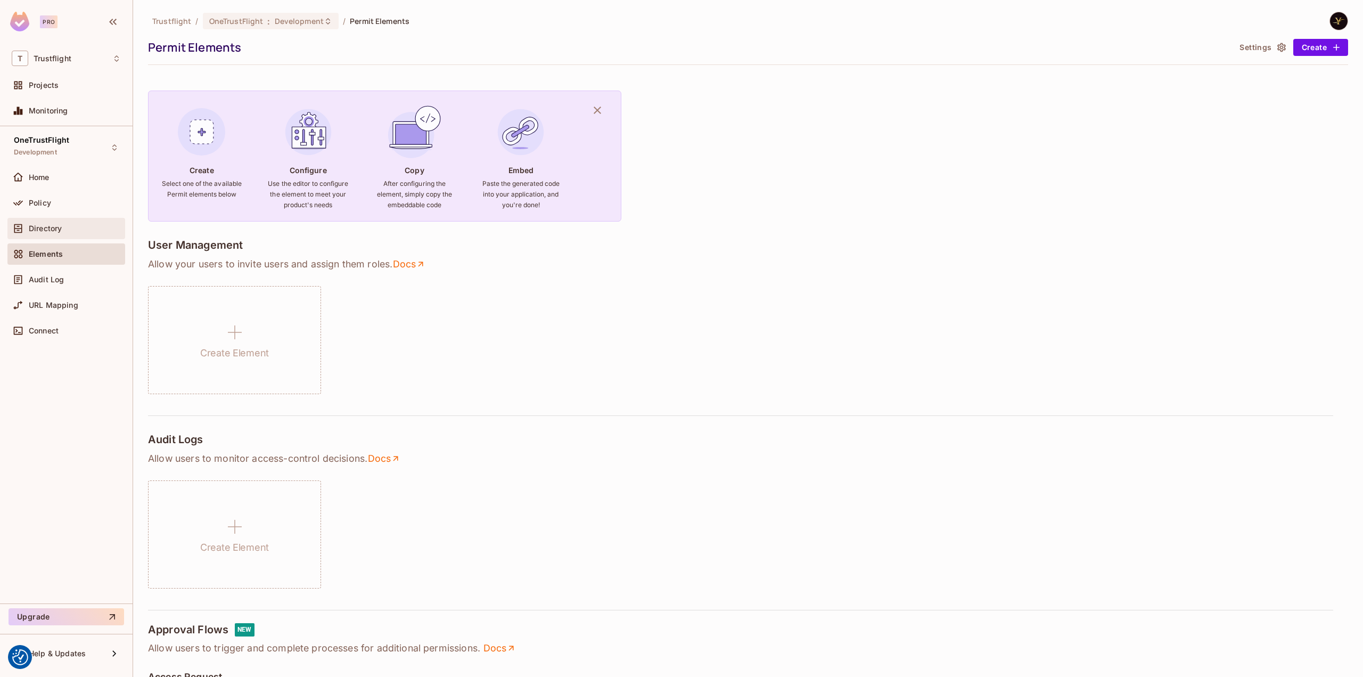
click at [59, 227] on span "Directory" at bounding box center [45, 228] width 33 height 9
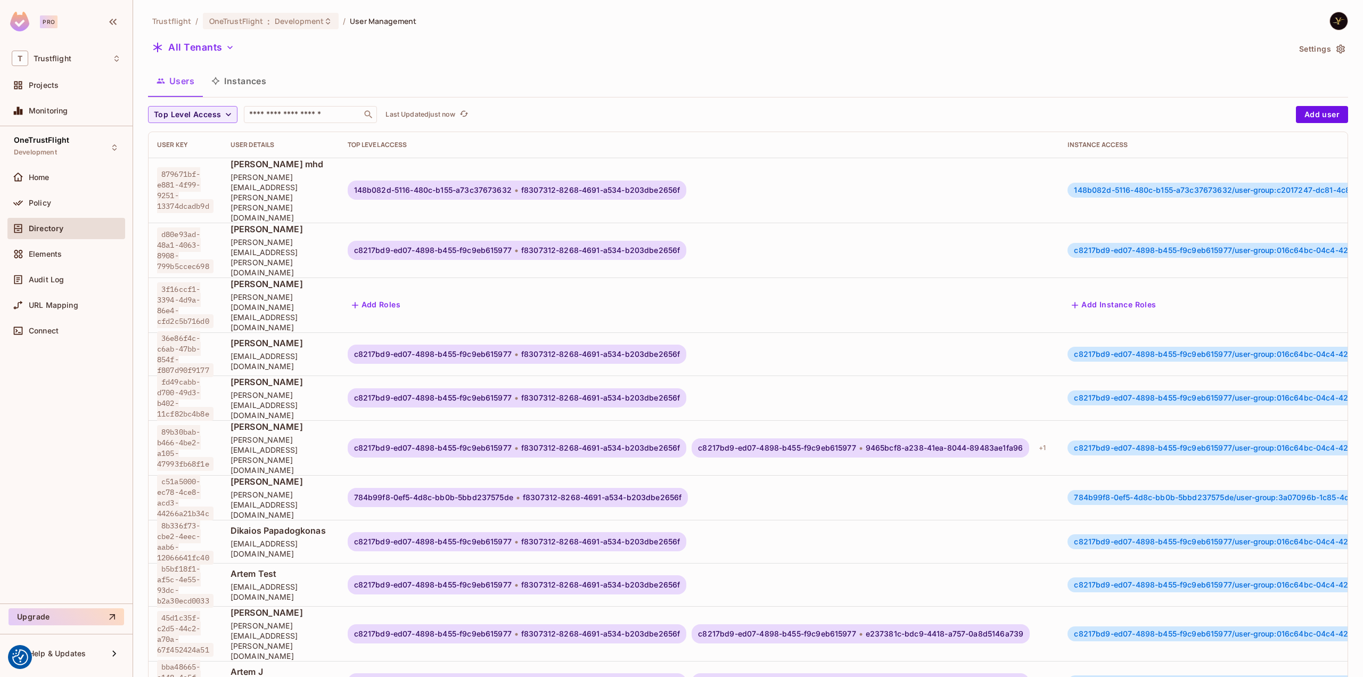
click at [266, 85] on button "Instances" at bounding box center [239, 81] width 72 height 27
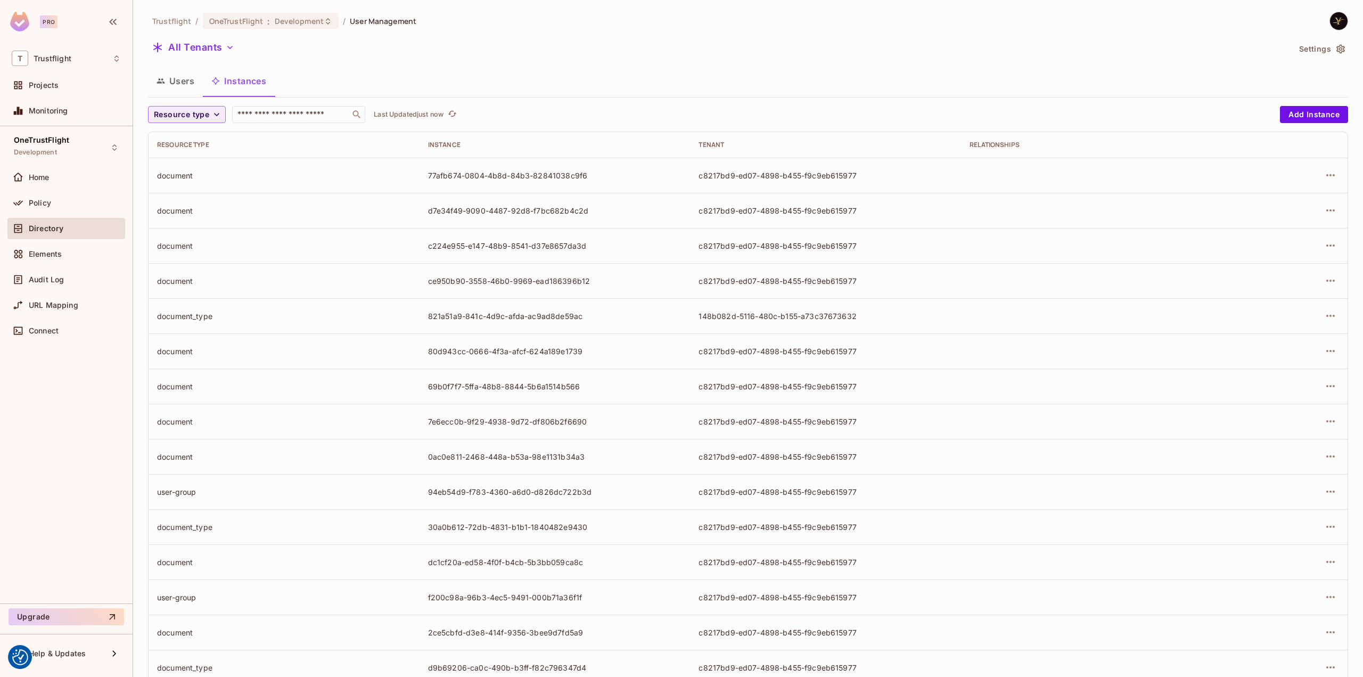
click at [184, 314] on div "document_type" at bounding box center [284, 316] width 254 height 10
click at [189, 312] on div "document_type" at bounding box center [284, 316] width 254 height 10
click at [212, 116] on icon "button" at bounding box center [216, 114] width 11 height 11
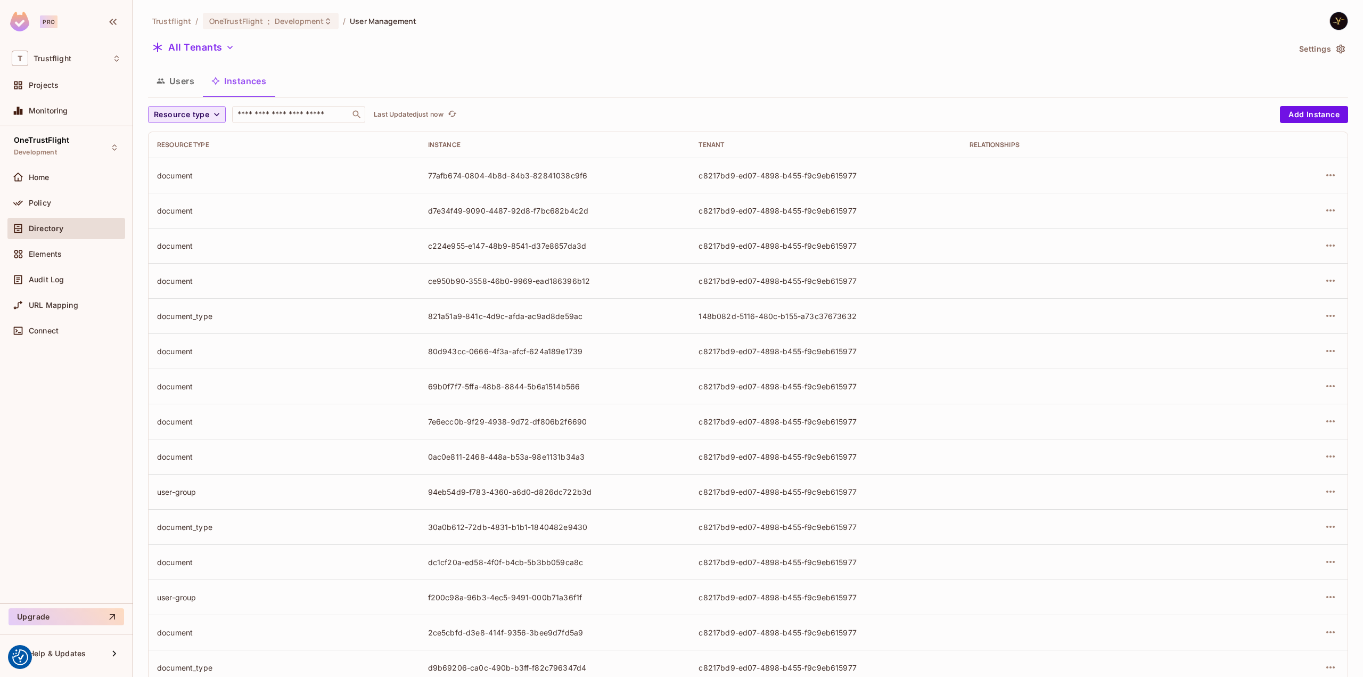
click at [188, 114] on span "Resource type" at bounding box center [181, 114] width 55 height 13
click at [191, 278] on span "document_type" at bounding box center [186, 276] width 61 height 10
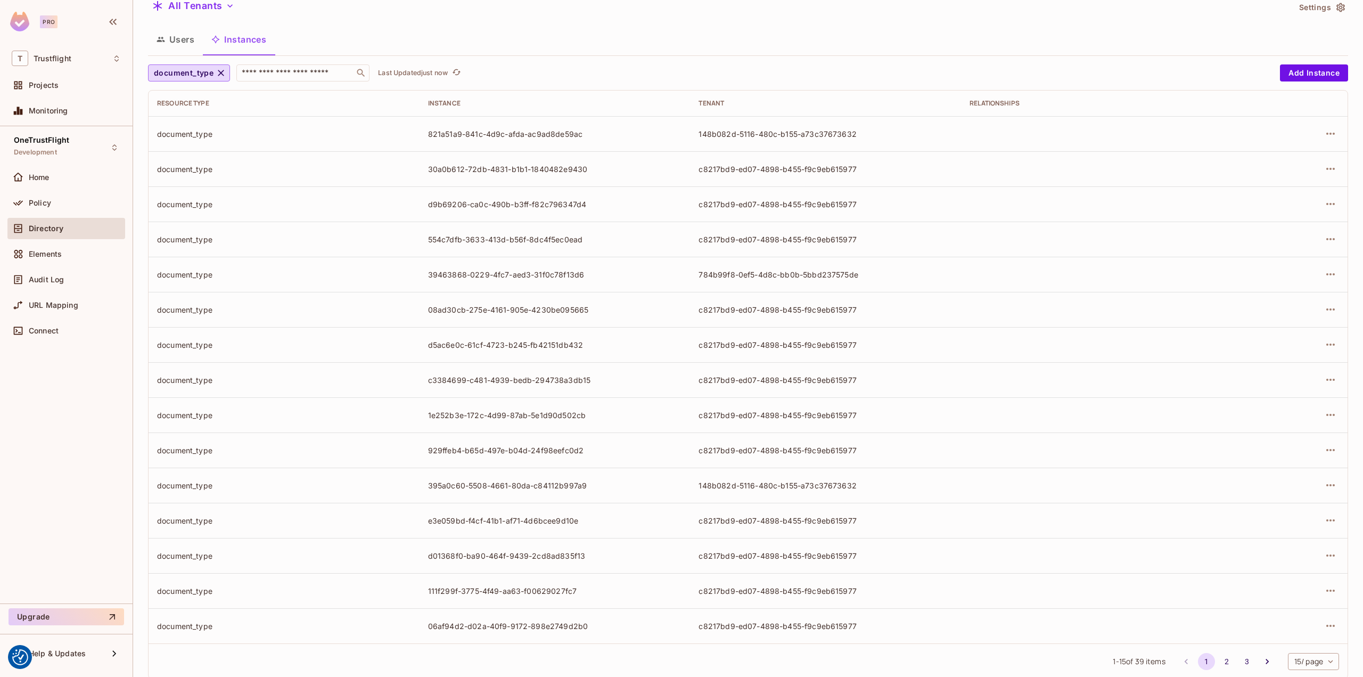
scroll to position [66, 0]
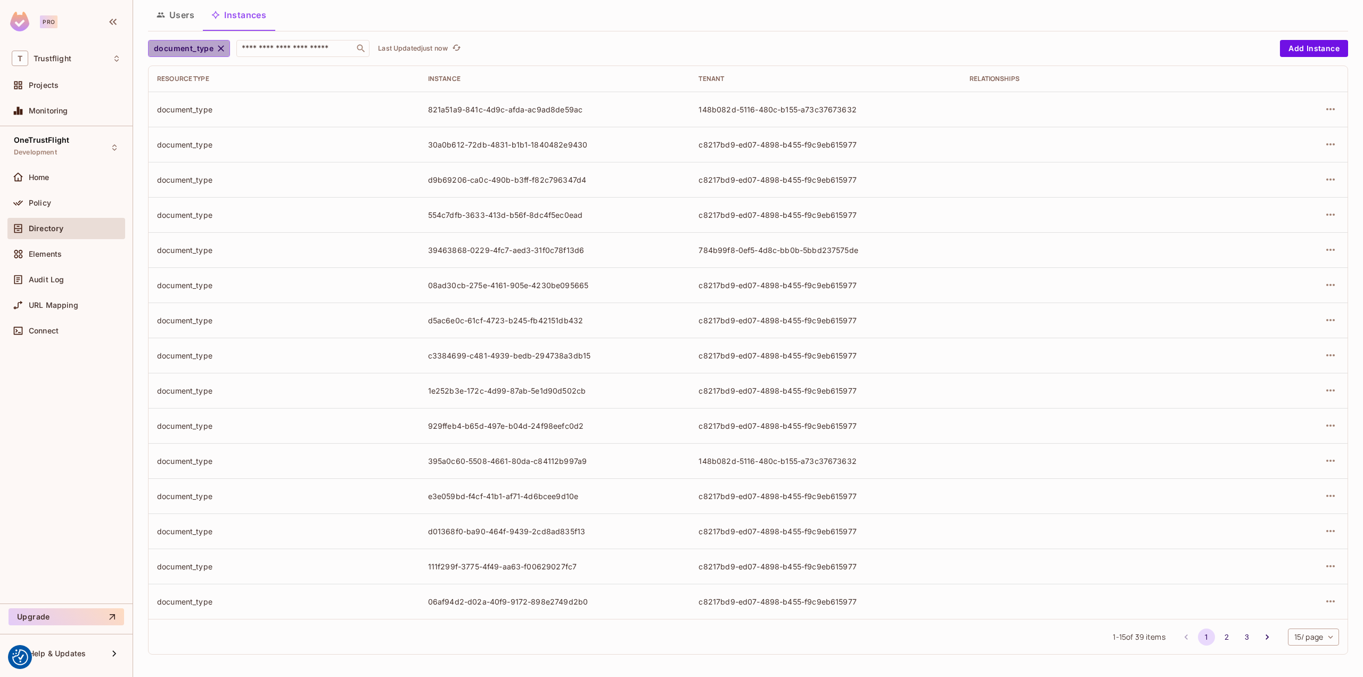
click at [220, 47] on icon "button" at bounding box center [221, 48] width 6 height 6
click at [202, 50] on span "Resource type" at bounding box center [181, 48] width 55 height 13
click at [178, 206] on span "document" at bounding box center [186, 202] width 61 height 10
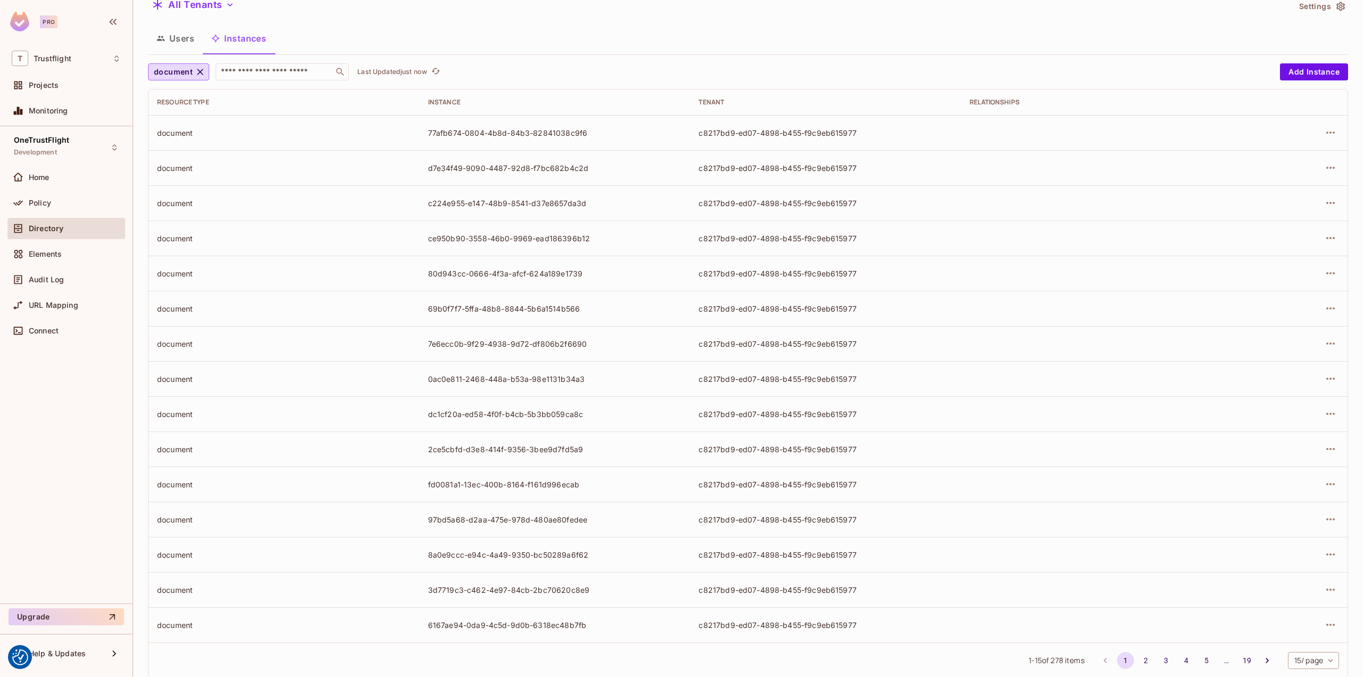
scroll to position [66, 0]
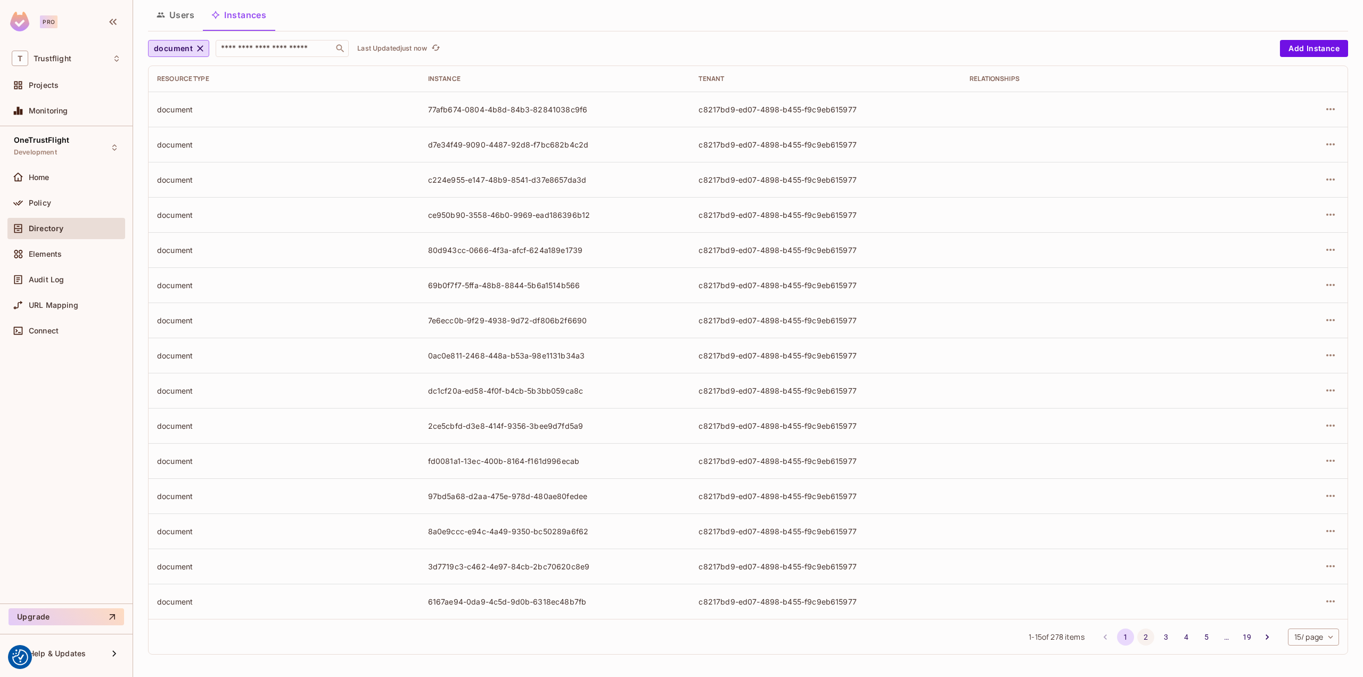
click at [1137, 632] on button "2" at bounding box center [1145, 636] width 17 height 17
click at [1159, 637] on button "3" at bounding box center [1165, 636] width 17 height 17
click at [1177, 634] on button "4" at bounding box center [1185, 636] width 17 height 17
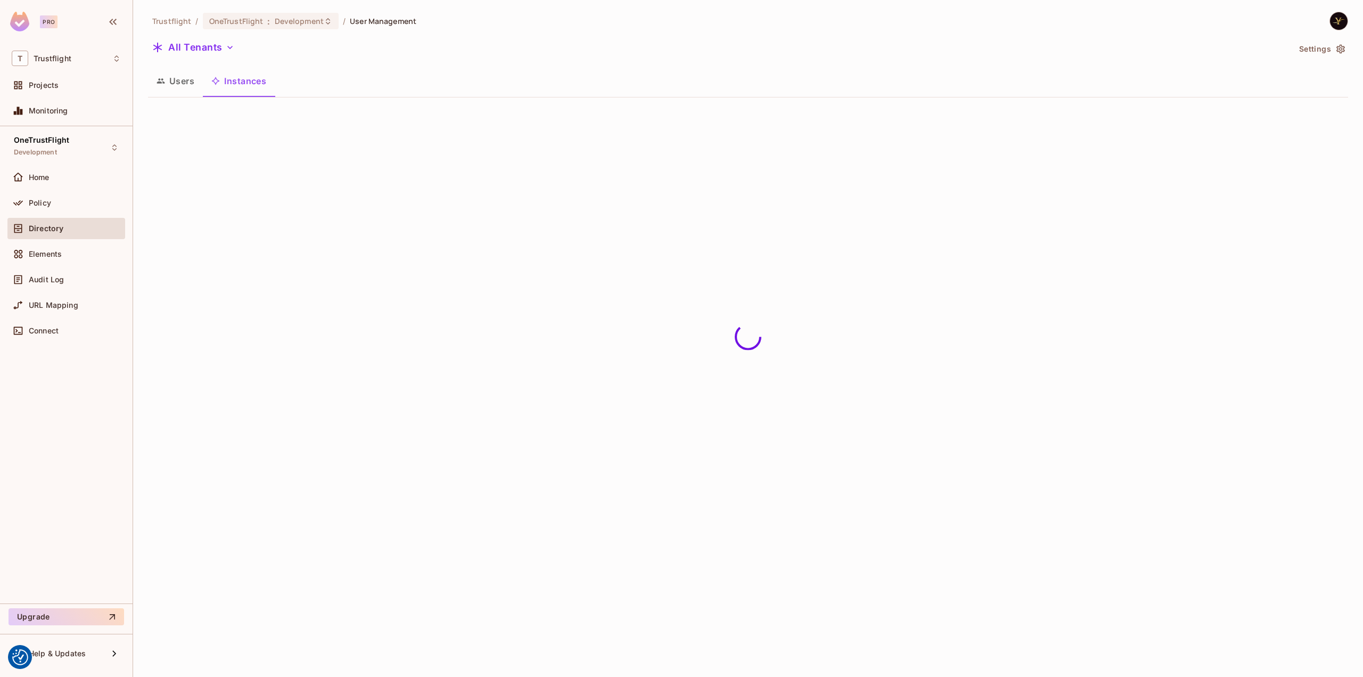
scroll to position [0, 0]
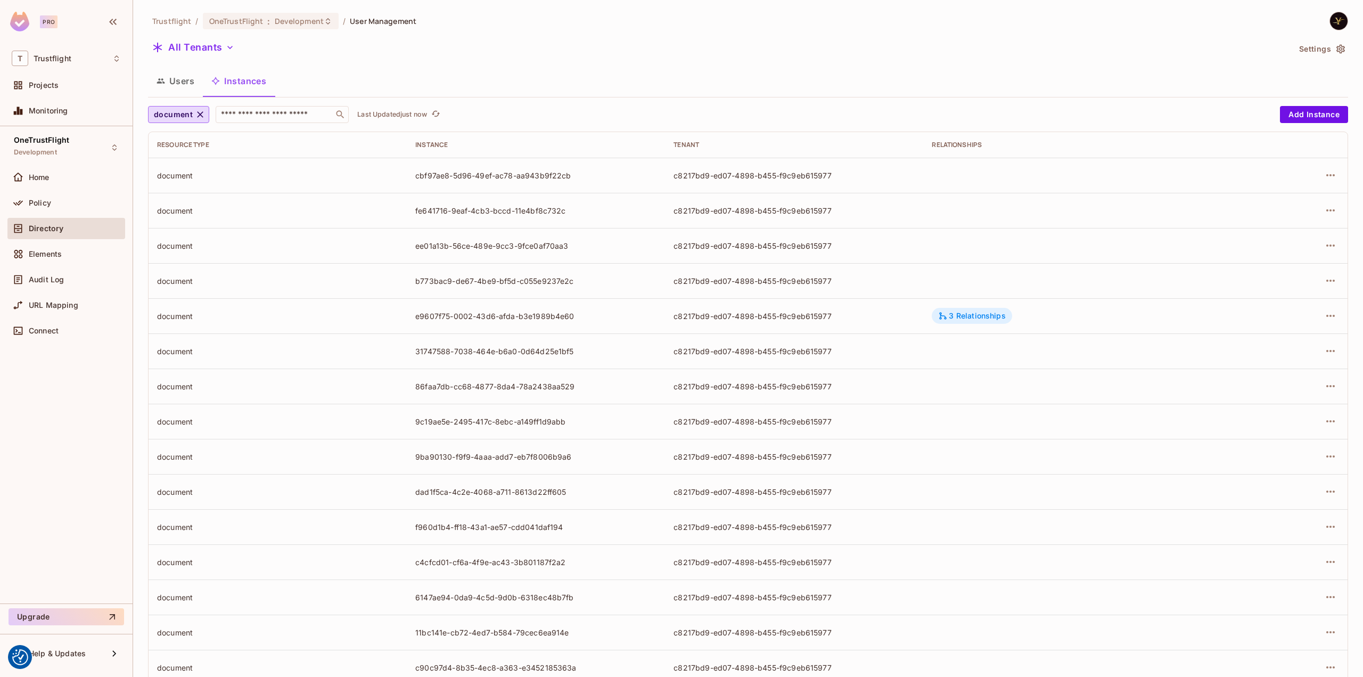
click at [995, 321] on div "3 Relationships" at bounding box center [971, 316] width 80 height 16
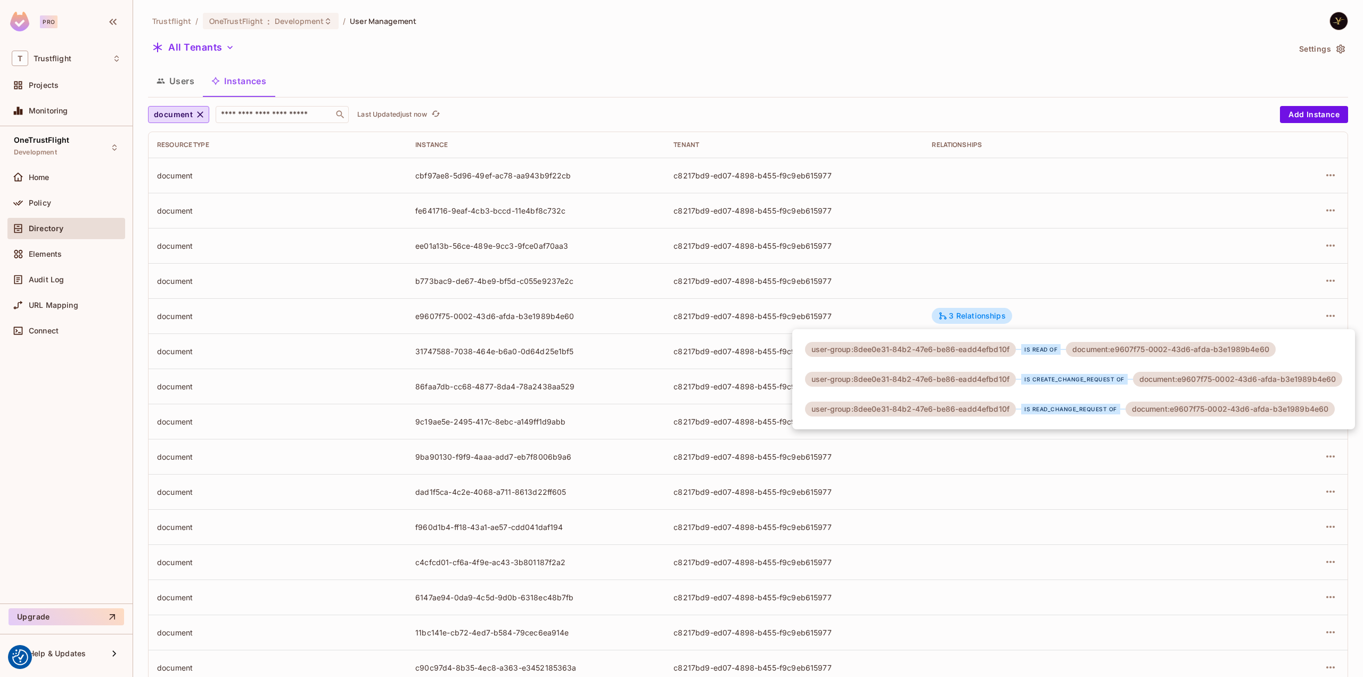
click at [834, 353] on div "user-group:8dee0e31-84b2-47e6-be86-eadd4efbd10f" at bounding box center [910, 349] width 211 height 15
